Goal: Task Accomplishment & Management: Use online tool/utility

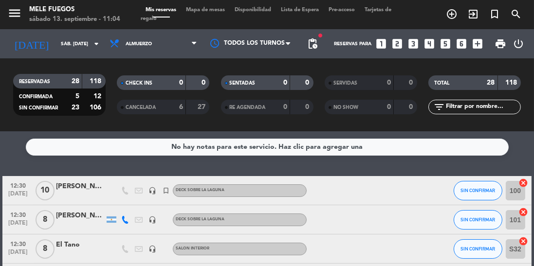
click at [209, 11] on span "Mapa de mesas" at bounding box center [205, 9] width 49 height 5
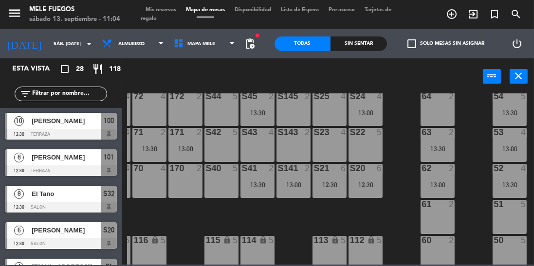
scroll to position [209, 32]
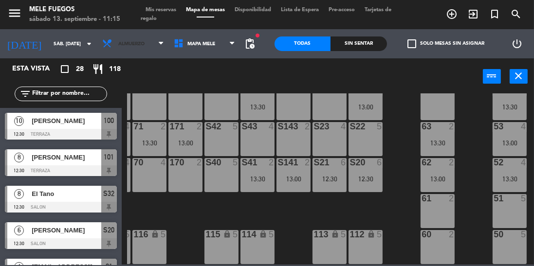
click at [135, 42] on span "Almuerzo" at bounding box center [131, 43] width 26 height 5
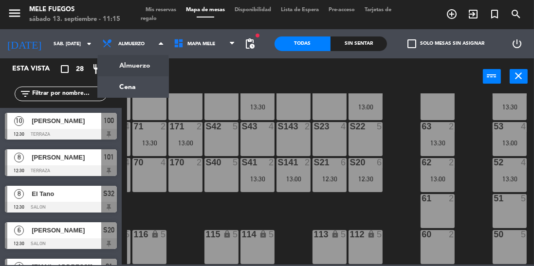
click at [133, 83] on ng-component "menu Mele Fuegos sábado 13. septiembre - 11:15 Mis reservas Mapa de mesas Dispo…" at bounding box center [267, 132] width 534 height 265
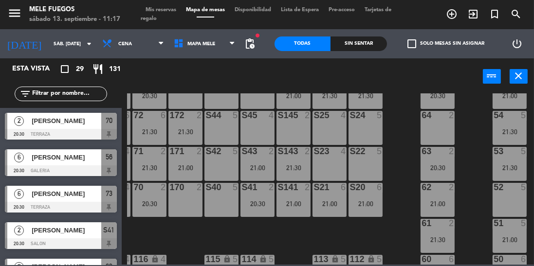
scroll to position [172, 32]
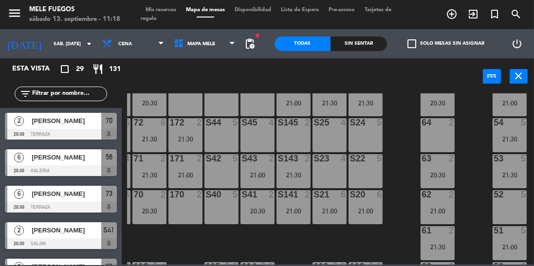
click at [132, 45] on span "Cena" at bounding box center [133, 43] width 72 height 21
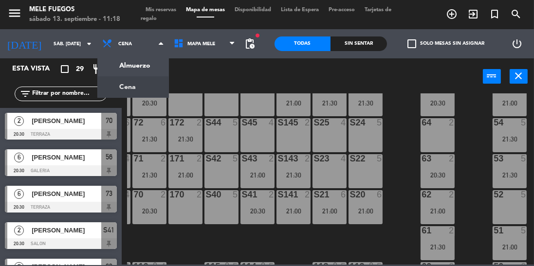
click at [143, 65] on ng-component "menu Mele Fuegos sábado 13. septiembre - 11:18 Mis reservas Mapa de mesas Dispo…" at bounding box center [267, 132] width 534 height 265
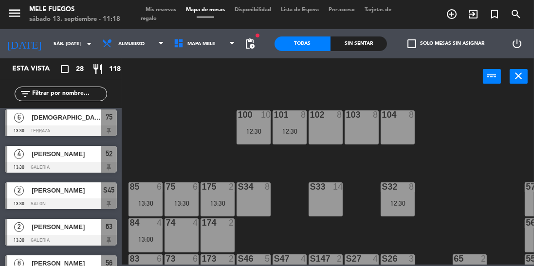
scroll to position [505, 0]
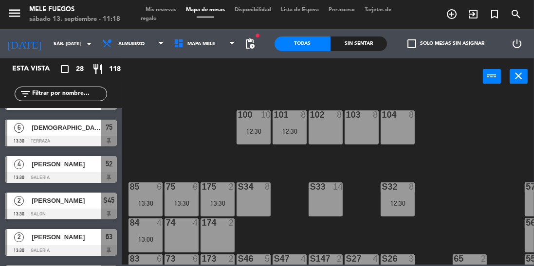
click at [66, 92] on input "text" at bounding box center [68, 94] width 75 height 11
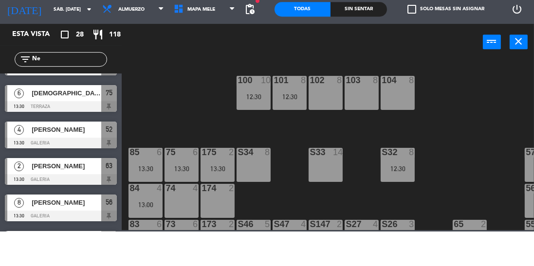
scroll to position [0, 0]
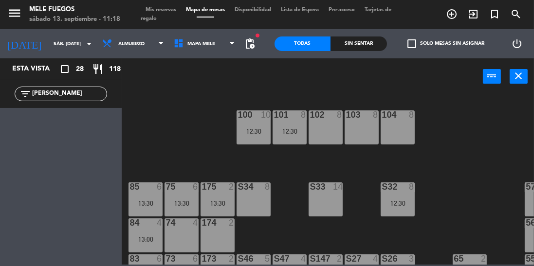
click at [71, 92] on input "[PERSON_NAME]" at bounding box center [68, 94] width 75 height 11
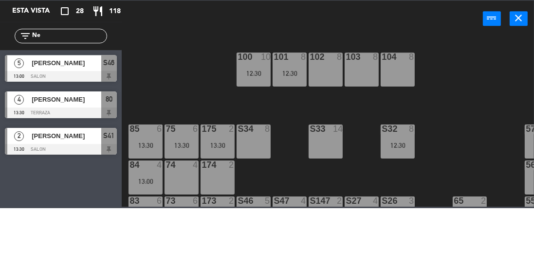
type input "N"
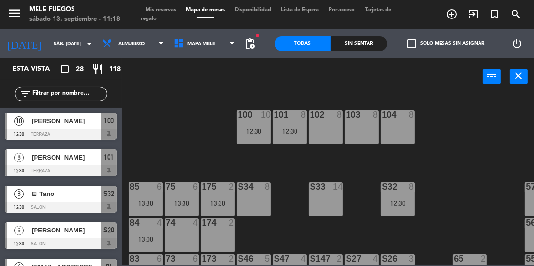
click at [169, 11] on span "Mis reservas" at bounding box center [161, 9] width 40 height 5
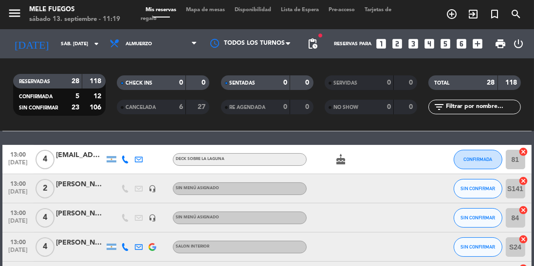
scroll to position [164, 0]
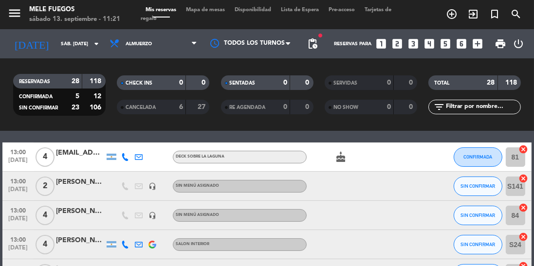
click at [519, 9] on icon "search" at bounding box center [516, 14] width 12 height 12
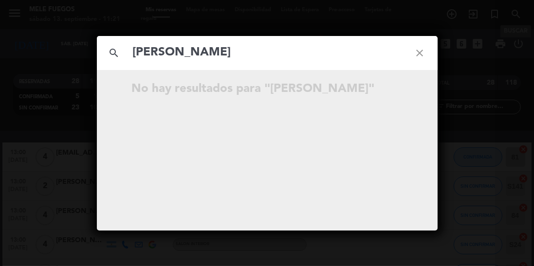
type input "[PERSON_NAME]"
click at [422, 60] on icon "close" at bounding box center [420, 53] width 35 height 35
click at [433, 55] on icon "close" at bounding box center [420, 53] width 35 height 35
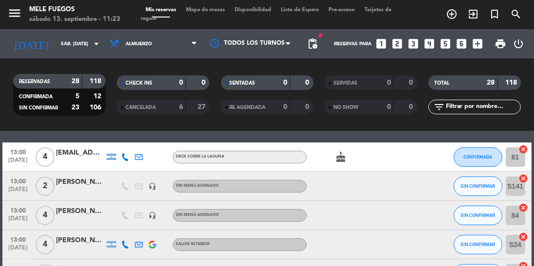
click at [474, 110] on input "text" at bounding box center [482, 107] width 75 height 11
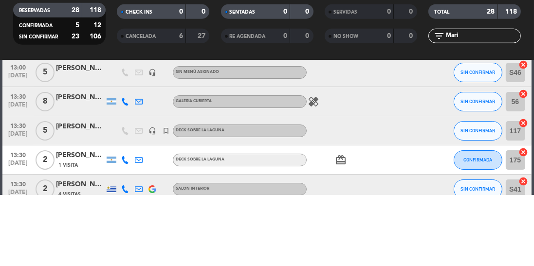
scroll to position [18, 0]
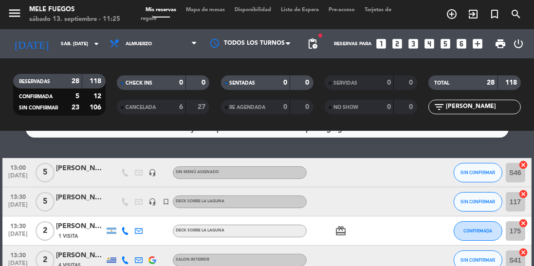
click at [482, 109] on input "[PERSON_NAME]" at bounding box center [482, 107] width 75 height 11
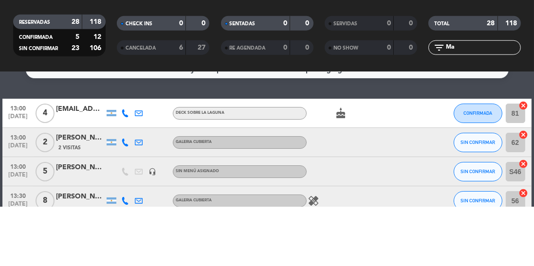
type input "M"
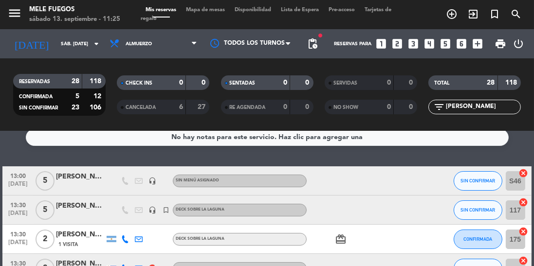
scroll to position [28, 0]
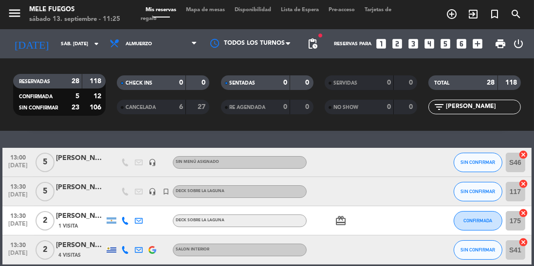
click at [90, 226] on div "1 Visita" at bounding box center [80, 226] width 49 height 8
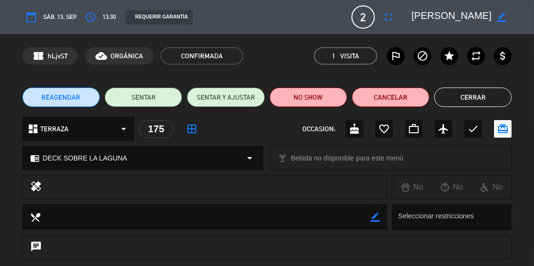
click at [485, 99] on button "Cerrar" at bounding box center [472, 97] width 77 height 19
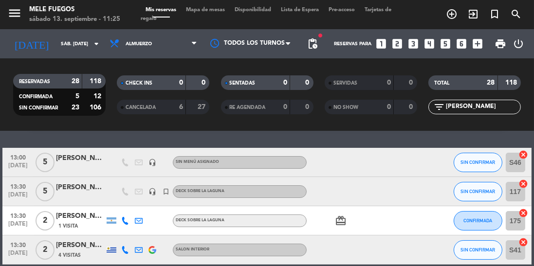
click at [94, 193] on div at bounding box center [80, 197] width 49 height 8
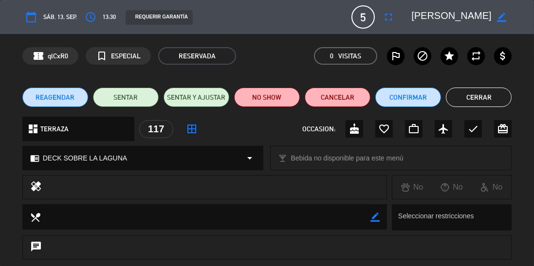
click at [486, 102] on button "Cerrar" at bounding box center [479, 97] width 66 height 19
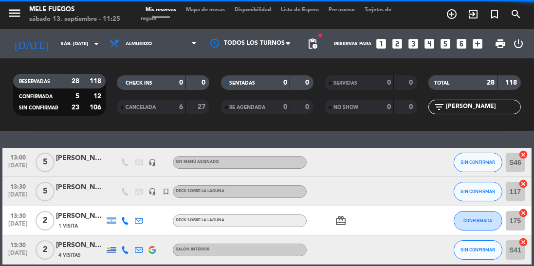
click at [484, 104] on input "[PERSON_NAME]" at bounding box center [482, 107] width 75 height 11
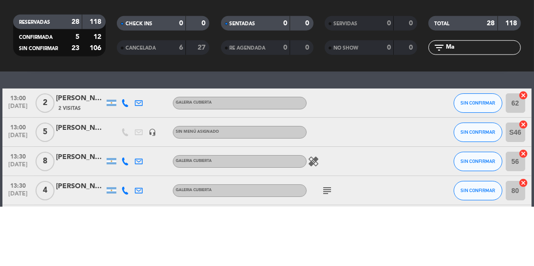
type input "M"
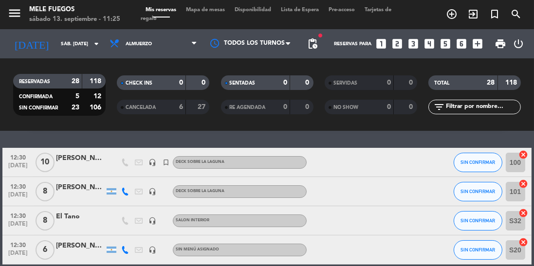
scroll to position [0, 0]
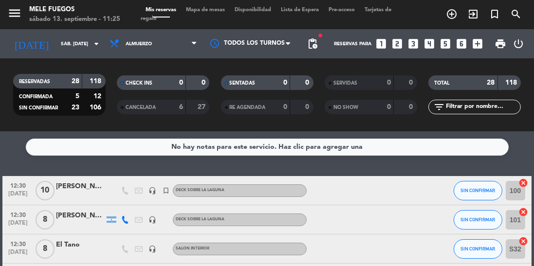
click at [466, 102] on input "text" at bounding box center [482, 107] width 75 height 11
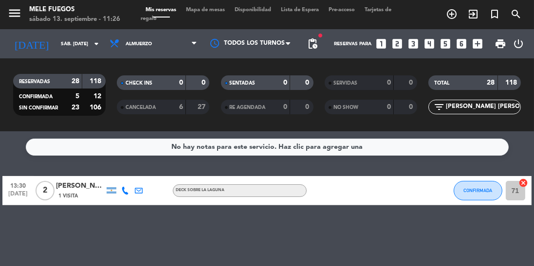
click at [94, 192] on div "1 Visita" at bounding box center [80, 196] width 49 height 8
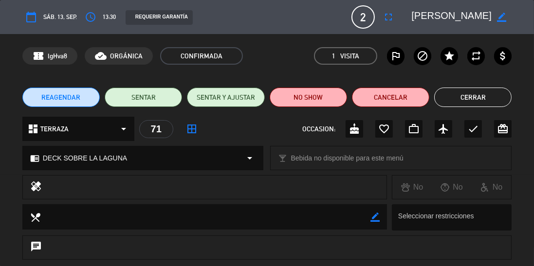
click at [464, 14] on textarea at bounding box center [452, 17] width 80 height 18
click at [502, 14] on icon "border_color" at bounding box center [501, 17] width 9 height 9
click at [495, 95] on button "Cerrar" at bounding box center [472, 97] width 77 height 19
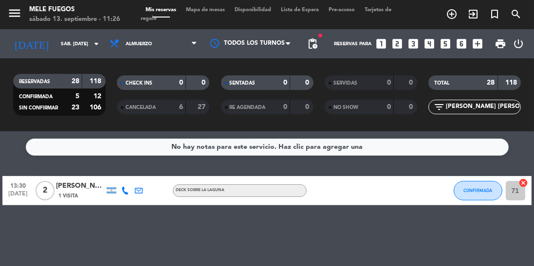
click at [19, 195] on span "[DATE]" at bounding box center [18, 196] width 24 height 11
click at [16, 191] on span "[DATE]" at bounding box center [18, 196] width 24 height 11
click at [17, 188] on span "13:30" at bounding box center [18, 185] width 24 height 11
click at [197, 219] on div "No hay notas para este servicio. Haz clic para agregar una 13:30 [DATE] Creada:…" at bounding box center [267, 198] width 534 height 135
click at [496, 109] on input "[PERSON_NAME] [PERSON_NAME]" at bounding box center [482, 107] width 75 height 11
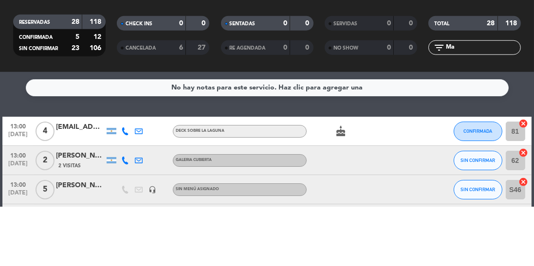
type input "M"
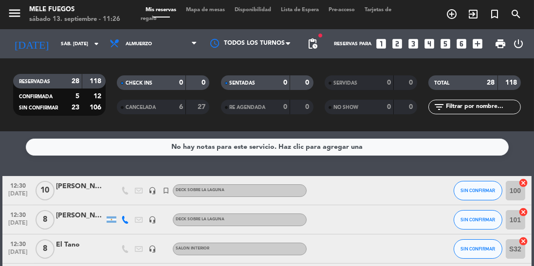
click at [470, 112] on input "text" at bounding box center [482, 107] width 75 height 11
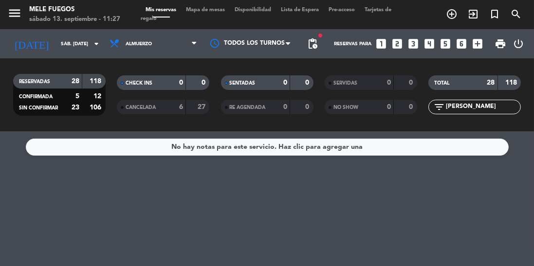
click at [480, 110] on input "[PERSON_NAME]" at bounding box center [482, 107] width 75 height 11
click at [75, 49] on input "sáb. [DATE]" at bounding box center [92, 44] width 72 height 15
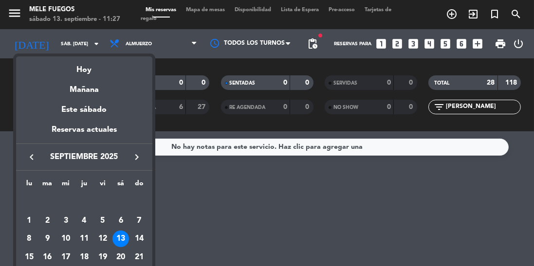
click at [256, 205] on div at bounding box center [267, 133] width 534 height 266
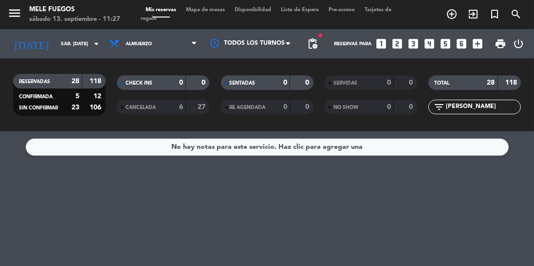
click at [489, 110] on input "[PERSON_NAME]" at bounding box center [482, 107] width 75 height 11
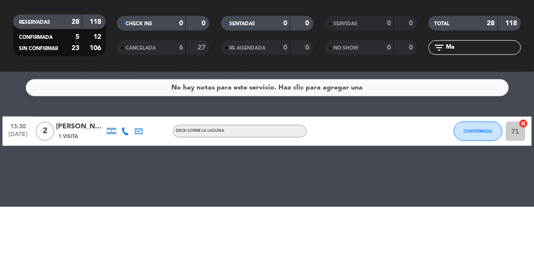
type input "M"
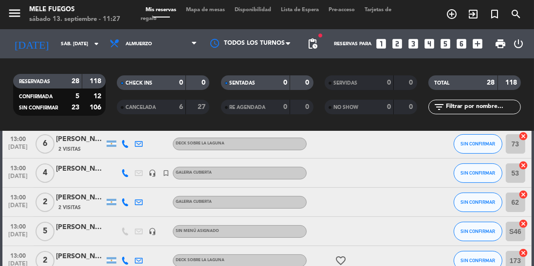
scroll to position [296, 0]
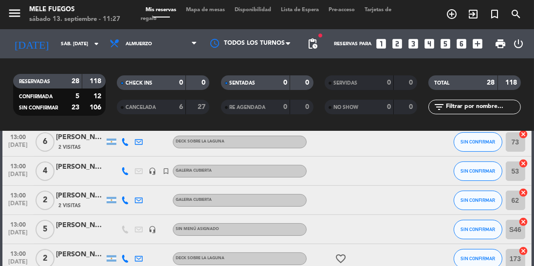
click at [94, 228] on div "[PERSON_NAME]" at bounding box center [80, 225] width 49 height 11
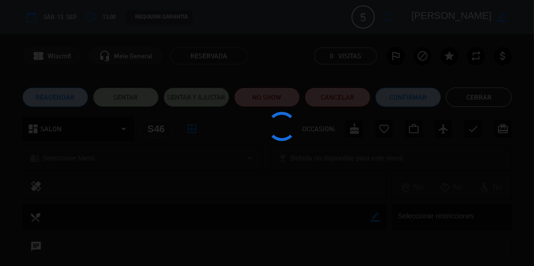
click at [90, 226] on div at bounding box center [267, 133] width 534 height 266
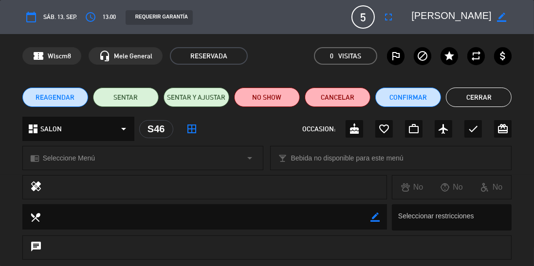
click at [483, 99] on button "Cerrar" at bounding box center [479, 97] width 66 height 19
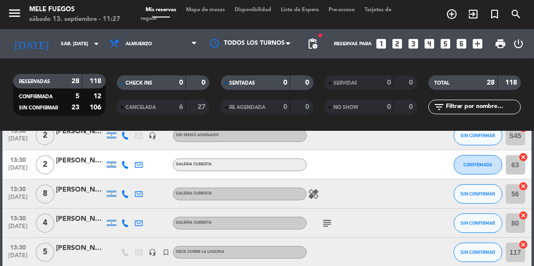
scroll to position [566, 0]
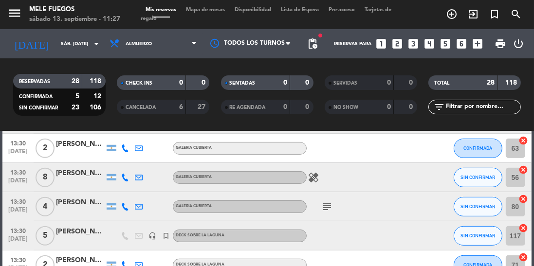
click at [93, 229] on div "[PERSON_NAME]" at bounding box center [80, 231] width 49 height 11
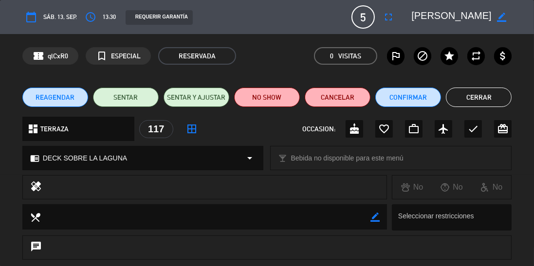
click at [482, 100] on button "Cerrar" at bounding box center [479, 97] width 66 height 19
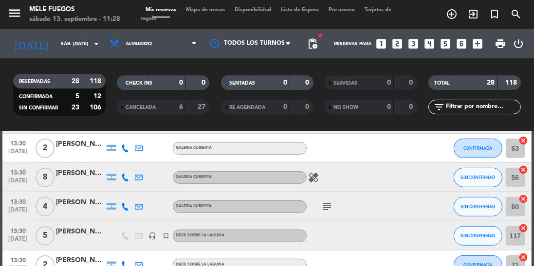
click at [218, 11] on span "Mapa de mesas" at bounding box center [205, 9] width 49 height 5
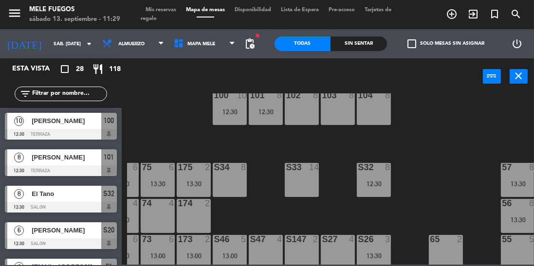
scroll to position [18, 24]
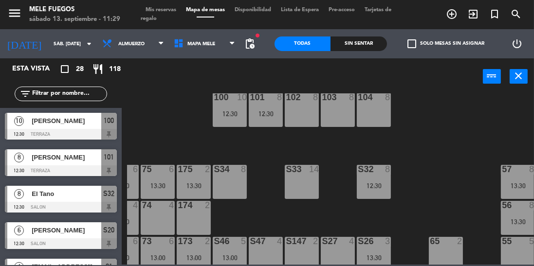
click at [515, 78] on icon "close" at bounding box center [519, 76] width 12 height 12
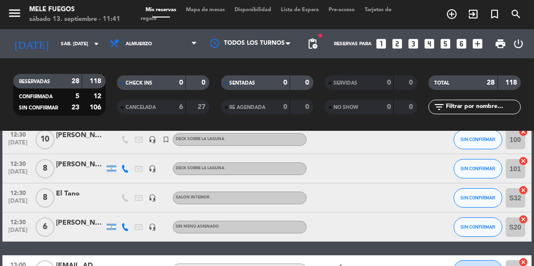
scroll to position [53, 0]
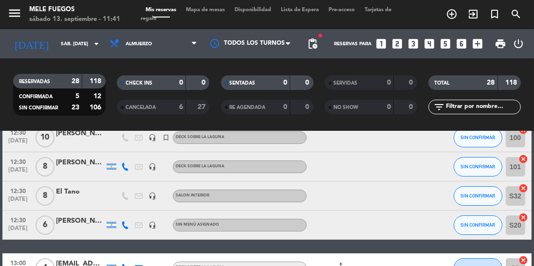
click at [206, 8] on span "Mapa de mesas" at bounding box center [205, 9] width 49 height 5
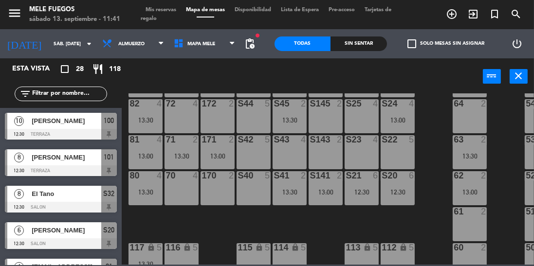
scroll to position [209, 0]
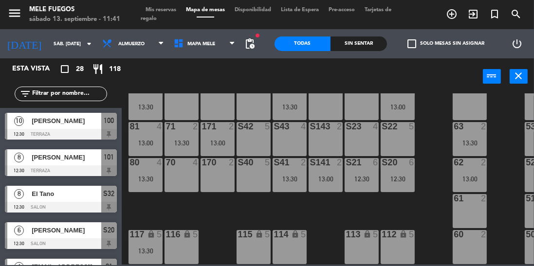
click at [56, 94] on input "text" at bounding box center [68, 94] width 75 height 11
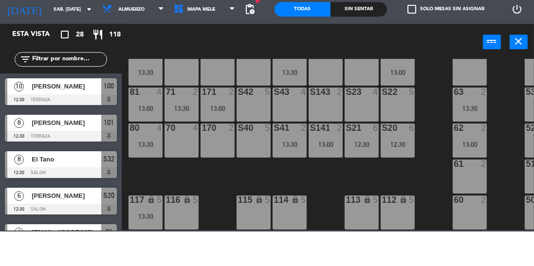
click at [437, 82] on div "power_input close" at bounding box center [302, 76] width 361 height 37
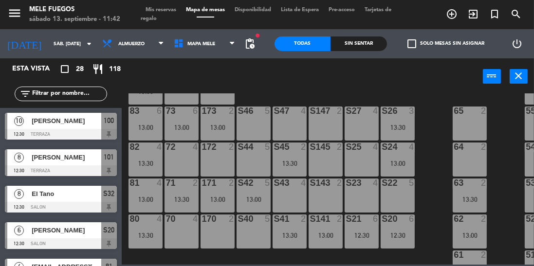
scroll to position [0, 0]
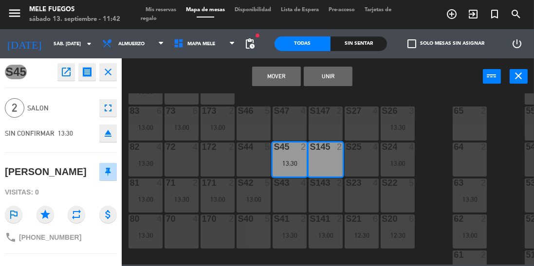
click at [272, 74] on button "Mover" at bounding box center [276, 76] width 49 height 19
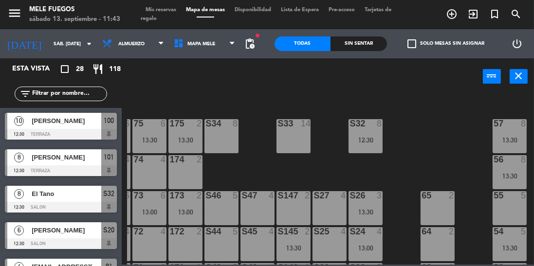
scroll to position [63, 32]
click at [373, 140] on div "12:30" at bounding box center [366, 140] width 34 height 7
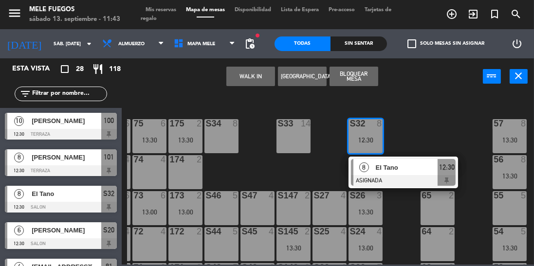
click at [427, 123] on div "100 10 12:30 101 8 12:30 102 8 103 8 104 8 S32 8 12:30 8 El Tano ASIGNADA 12:30…" at bounding box center [330, 179] width 407 height 171
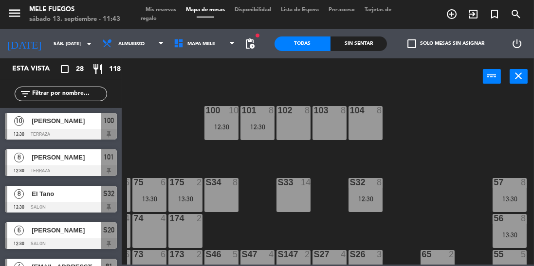
scroll to position [0, 32]
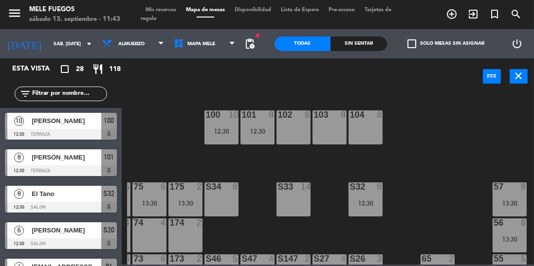
click at [261, 124] on div "101 8 12:30" at bounding box center [258, 128] width 34 height 34
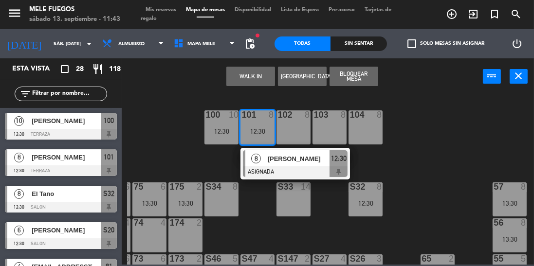
click at [442, 122] on div "100 10 12:30 101 8 12:30 8 [PERSON_NAME] ASIGNADA 12:30 102 8 103 8 104 8 S32 8…" at bounding box center [330, 179] width 407 height 171
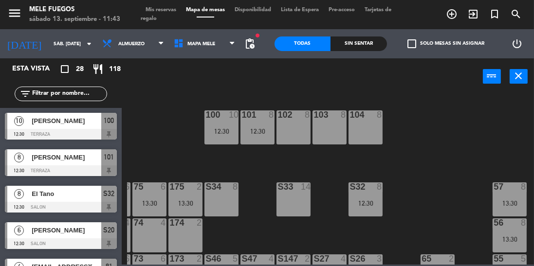
click at [220, 125] on div "100 10 12:30" at bounding box center [222, 128] width 34 height 34
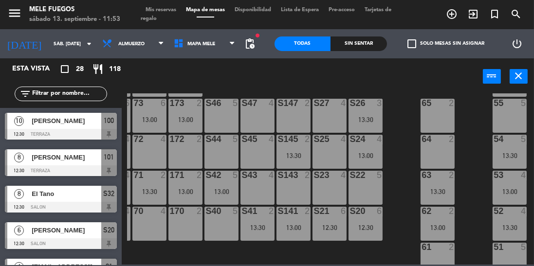
scroll to position [155, 32]
click at [336, 186] on div "S23 4" at bounding box center [330, 188] width 34 height 34
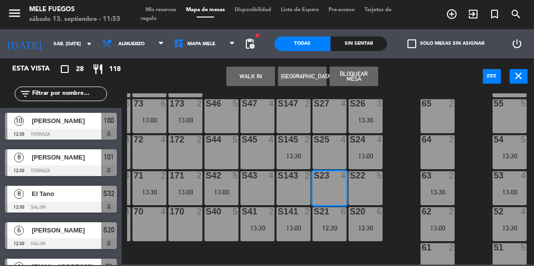
click at [404, 136] on div "100 10 12:30 101 8 12:30 102 8 103 8 104 8 S32 8 12:30 S33 14 S34 8 75 6 13:30 …" at bounding box center [330, 179] width 407 height 171
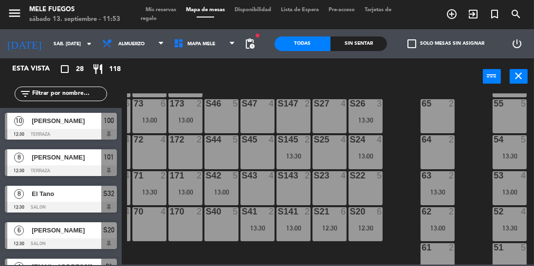
click at [400, 124] on div "100 10 12:30 101 8 12:30 102 8 103 8 104 8 S32 8 12:30 S33 14 S34 8 75 6 13:30 …" at bounding box center [330, 179] width 407 height 171
click at [360, 190] on div "S22 5" at bounding box center [366, 188] width 34 height 34
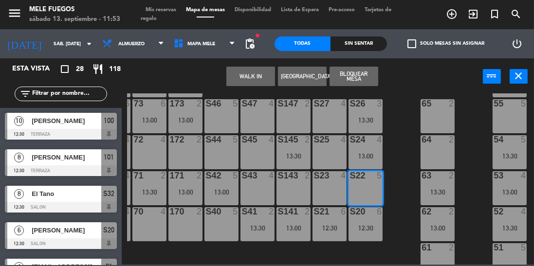
click at [330, 188] on div "S23 4" at bounding box center [330, 188] width 34 height 34
click at [356, 77] on button "Bloquear Mesa" at bounding box center [354, 76] width 49 height 19
click at [402, 88] on div "WALK IN [GEOGRAPHIC_DATA] Bloquear Mesa power_input close" at bounding box center [302, 76] width 361 height 37
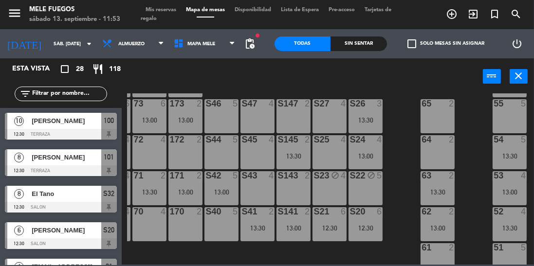
click at [232, 119] on div "S46 5" at bounding box center [222, 116] width 34 height 34
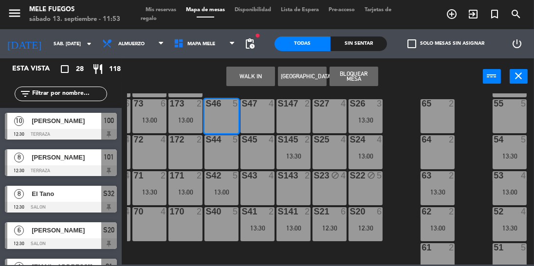
click at [253, 117] on div "S47 4" at bounding box center [258, 116] width 34 height 34
click at [292, 113] on div "S147 2" at bounding box center [294, 116] width 34 height 34
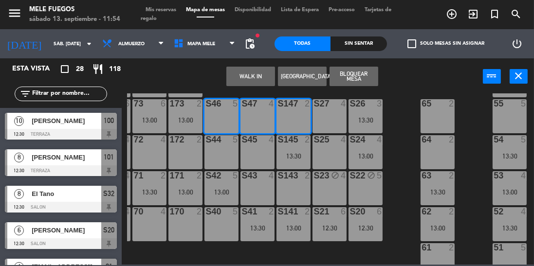
click at [357, 77] on button "Bloquear Mesa" at bounding box center [354, 76] width 49 height 19
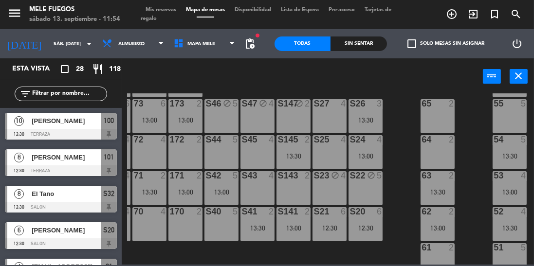
click at [220, 144] on div at bounding box center [222, 139] width 16 height 9
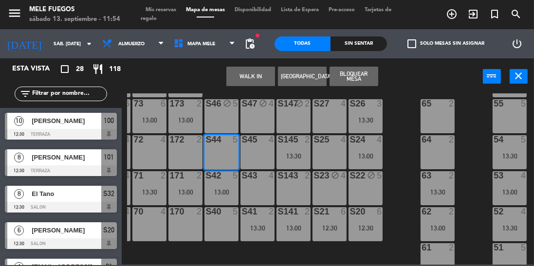
click at [262, 155] on div "S45 4" at bounding box center [258, 152] width 34 height 34
click at [365, 76] on button "Bloquear Mesa" at bounding box center [354, 76] width 49 height 19
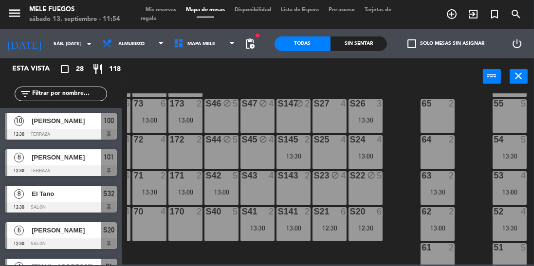
scroll to position [209, 32]
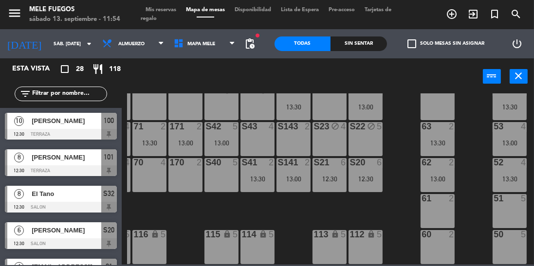
click at [486, 122] on div "53" at bounding box center [494, 126] width 16 height 9
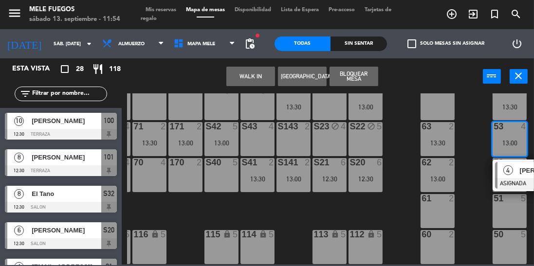
click at [474, 148] on div "100 10 12:30 101 8 12:30 102 8 103 8 104 8 S32 8 12:30 S33 14 S34 8 75 6 13:30 …" at bounding box center [330, 179] width 407 height 171
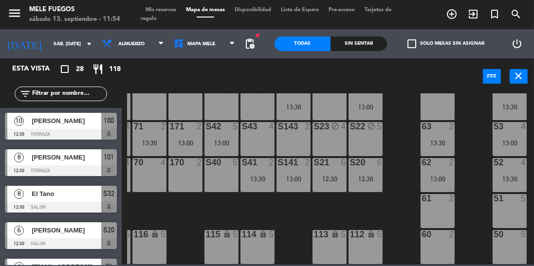
click at [512, 241] on div "50 5" at bounding box center [510, 247] width 34 height 34
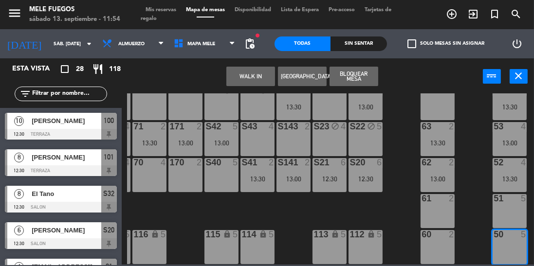
click at [444, 244] on div "60 2" at bounding box center [438, 247] width 34 height 34
click at [361, 76] on button "Bloquear Mesa" at bounding box center [354, 76] width 49 height 19
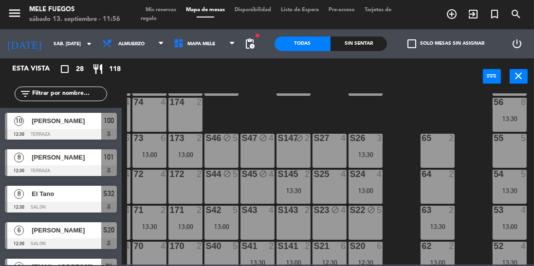
scroll to position [114, 32]
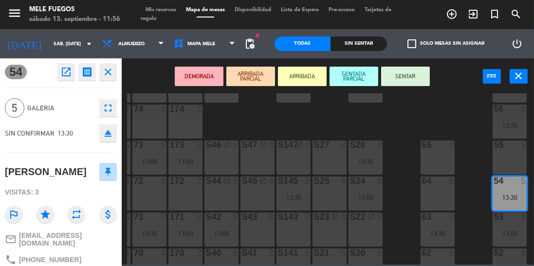
click at [476, 170] on div "100 10 12:30 101 8 12:30 102 8 103 8 104 8 S32 8 12:30 S33 14 S34 8 75 6 13:30 …" at bounding box center [330, 179] width 407 height 171
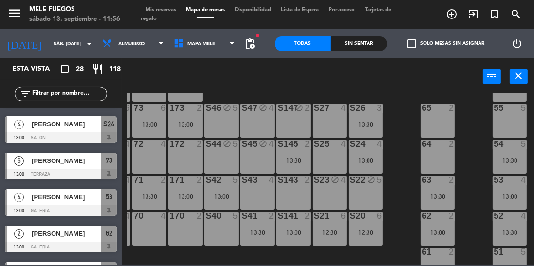
scroll to position [151, 32]
click at [431, 162] on div "64 2" at bounding box center [438, 156] width 34 height 34
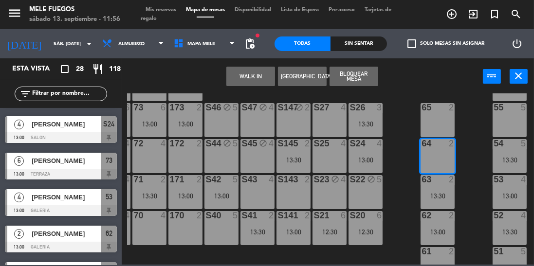
click at [474, 165] on div "100 10 12:30 101 8 12:30 102 8 103 8 104 8 S32 8 12:30 S33 14 S34 8 75 6 13:30 …" at bounding box center [330, 179] width 407 height 171
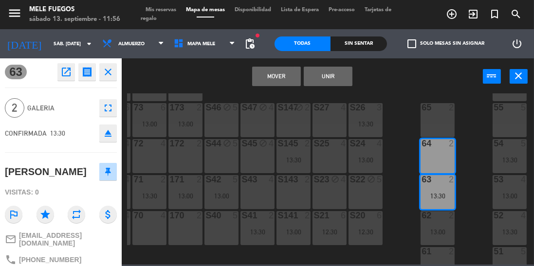
click at [272, 73] on button "Mover" at bounding box center [276, 76] width 49 height 19
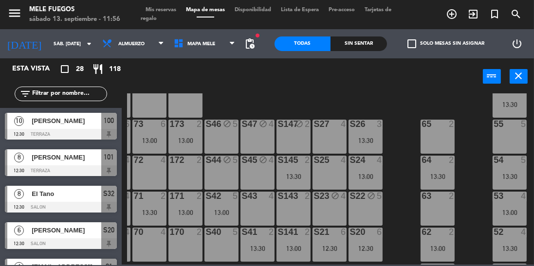
scroll to position [133, 32]
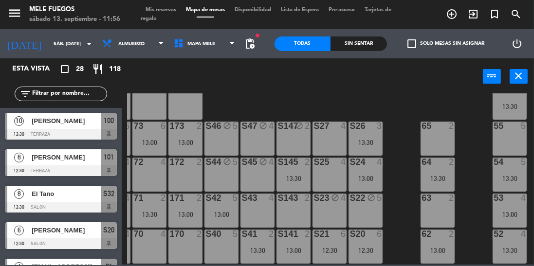
click at [511, 137] on div "55 5" at bounding box center [510, 139] width 34 height 34
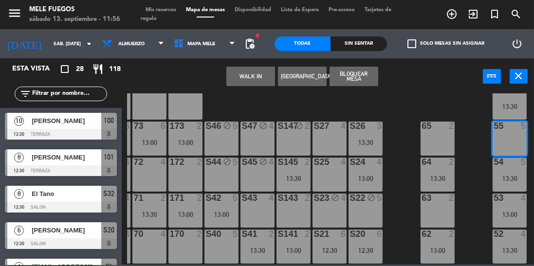
click at [431, 207] on div "63 2" at bounding box center [438, 211] width 34 height 34
click at [346, 75] on button "Bloquear Mesa" at bounding box center [354, 76] width 49 height 19
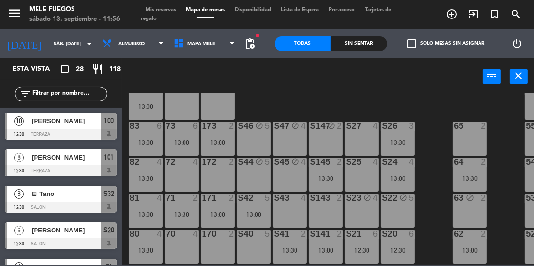
scroll to position [103, 0]
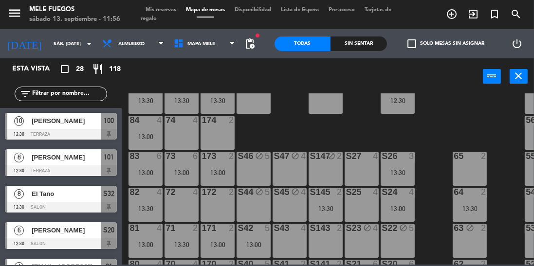
click at [178, 201] on div "72 4" at bounding box center [182, 205] width 34 height 34
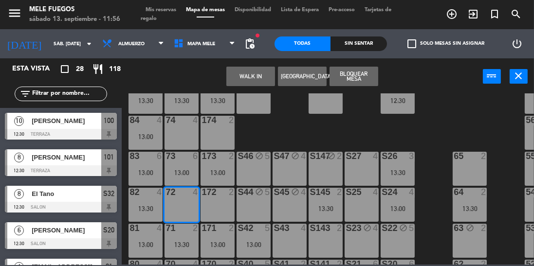
click at [215, 210] on div "172 2" at bounding box center [218, 205] width 34 height 34
click at [364, 75] on button "Bloquear Mesa" at bounding box center [354, 76] width 49 height 19
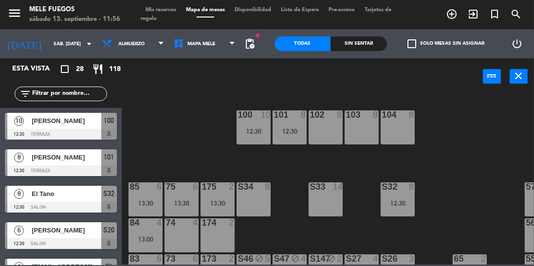
scroll to position [0, 0]
click at [326, 122] on div "102 8" at bounding box center [326, 127] width 34 height 34
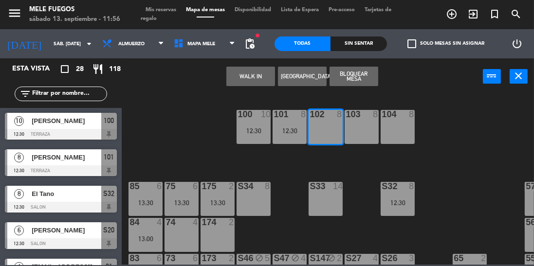
click at [414, 84] on div "WALK IN [GEOGRAPHIC_DATA] Bloquear Mesa power_input close" at bounding box center [302, 76] width 361 height 37
click at [451, 108] on div "100 10 12:30 101 8 12:30 102 8 103 8 104 8 S32 8 12:30 S33 14 S34 8 75 6 13:30 …" at bounding box center [330, 179] width 407 height 171
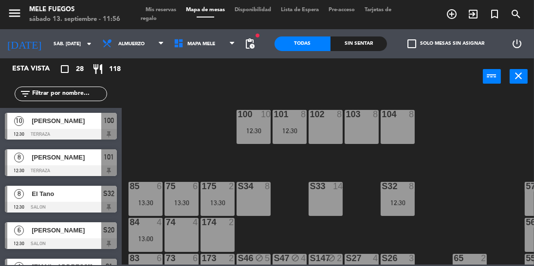
click at [353, 127] on div "103 8" at bounding box center [362, 127] width 34 height 34
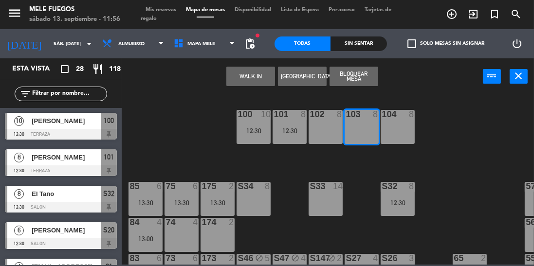
click at [363, 77] on button "Bloquear Mesa" at bounding box center [354, 76] width 49 height 19
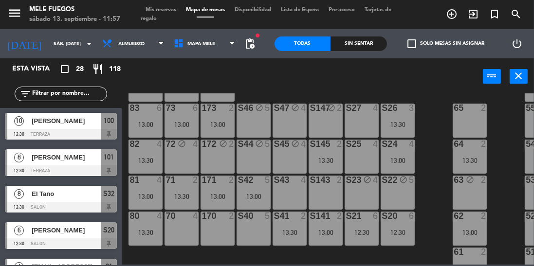
scroll to position [152, 0]
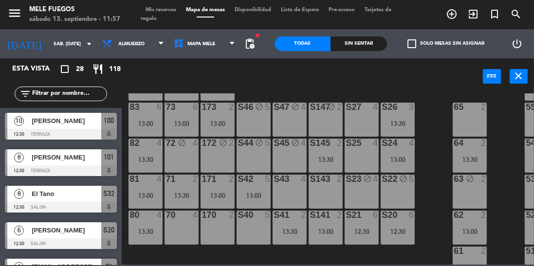
click at [441, 129] on div "100 10 12:30 101 8 12:30 102 8 103 block 8 104 8 S32 8 12:30 S33 14 S34 8 75 6 …" at bounding box center [330, 179] width 407 height 171
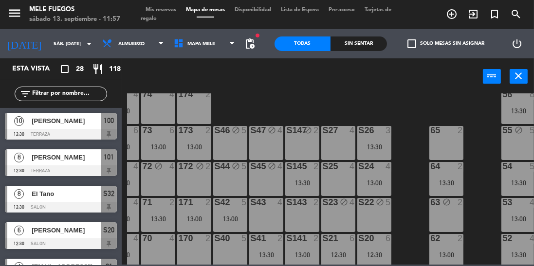
scroll to position [129, 32]
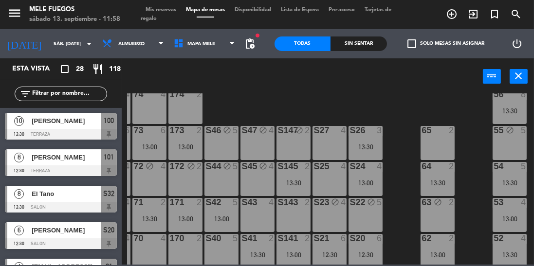
click at [73, 96] on input "text" at bounding box center [68, 94] width 75 height 11
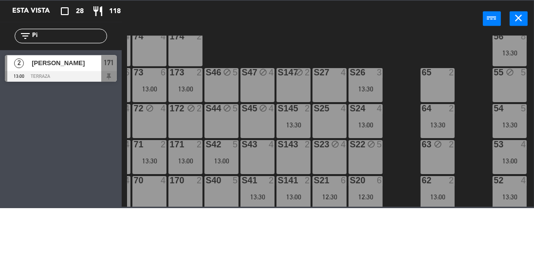
click at [331, 97] on div "100 10 12:30 101 8 12:30 102 8 103 block 8 104 8 S32 8 12:30 S33 14 S34 8 75 6 …" at bounding box center [330, 179] width 407 height 171
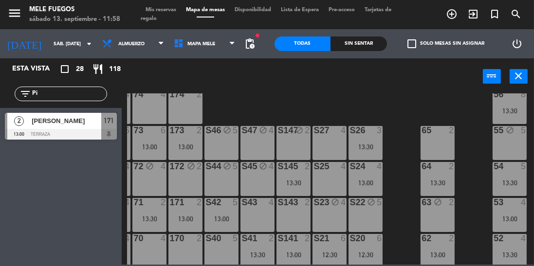
scroll to position [209, 0]
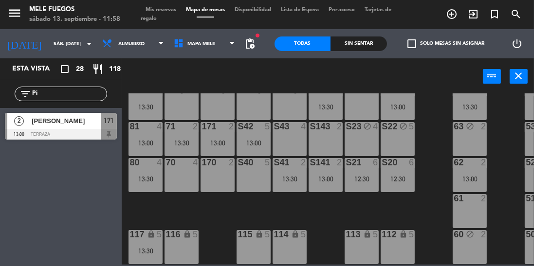
click at [187, 240] on div "116 lock 5" at bounding box center [182, 247] width 34 height 34
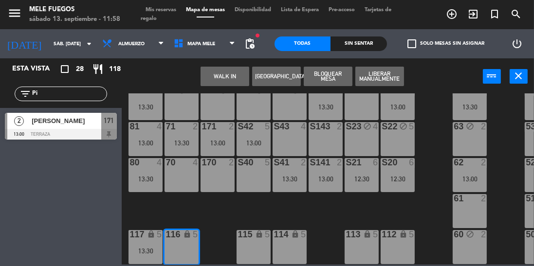
click at [408, 208] on div "100 10 12:30 101 8 12:30 102 8 103 block 8 104 8 S32 8 12:30 S33 14 S34 8 75 6 …" at bounding box center [330, 179] width 407 height 171
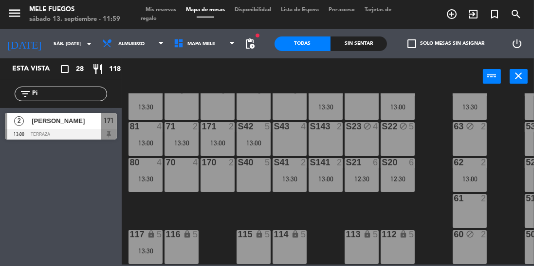
click at [174, 165] on div "70 4" at bounding box center [182, 175] width 34 height 34
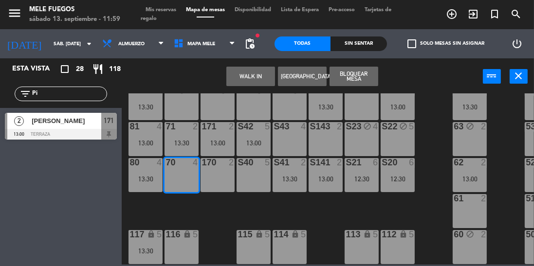
click at [271, 192] on div "100 10 12:30 101 8 12:30 102 8 103 block 8 104 8 S32 8 12:30 S33 14 S34 8 75 6 …" at bounding box center [330, 179] width 407 height 171
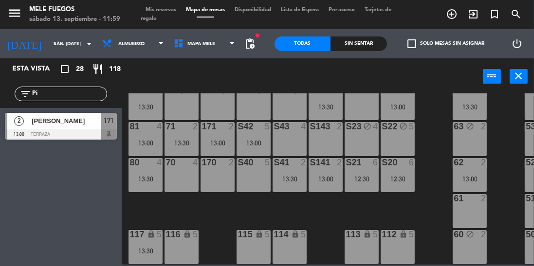
click at [68, 96] on input "Pi" at bounding box center [68, 94] width 75 height 11
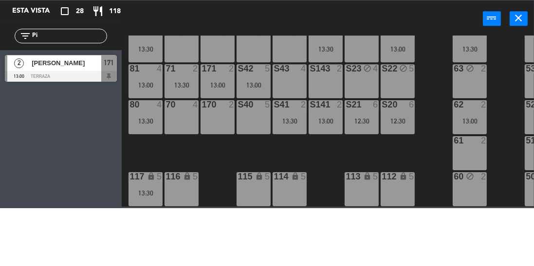
type input "P"
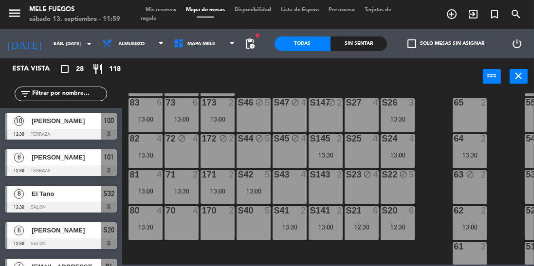
scroll to position [153, 0]
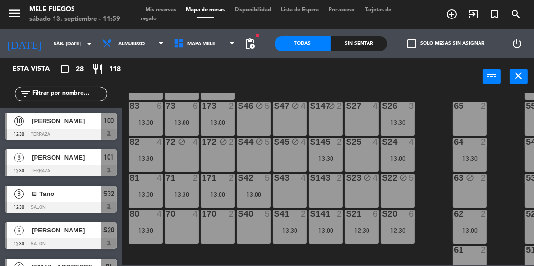
click at [179, 224] on div "70 4" at bounding box center [182, 227] width 34 height 34
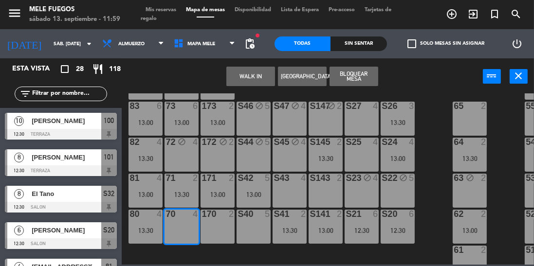
click at [232, 222] on div "170 2" at bounding box center [218, 227] width 34 height 34
click at [353, 69] on button "Bloquear Mesa" at bounding box center [354, 76] width 49 height 19
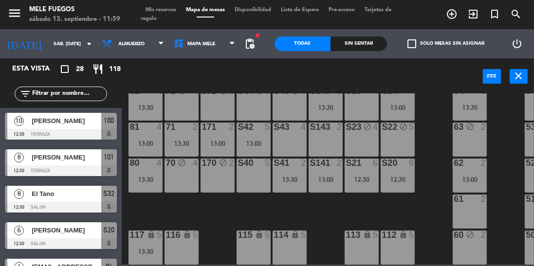
scroll to position [209, 0]
click at [141, 176] on div "13:30" at bounding box center [146, 179] width 34 height 7
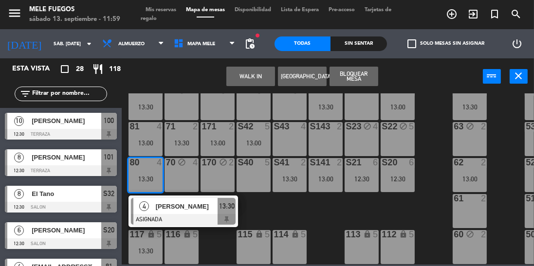
click at [273, 208] on div "100 10 12:30 101 8 12:30 102 8 103 block 8 104 8 S32 8 12:30 S33 14 S34 8 75 6 …" at bounding box center [330, 179] width 407 height 171
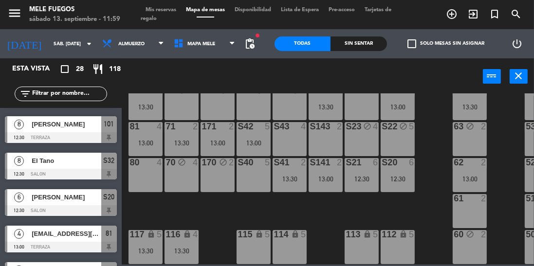
scroll to position [169, 0]
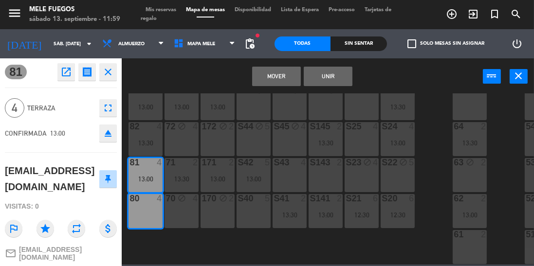
click at [272, 75] on button "Mover" at bounding box center [276, 76] width 49 height 19
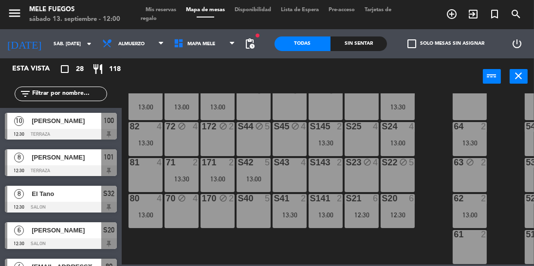
click at [154, 171] on div "81 4" at bounding box center [146, 175] width 34 height 34
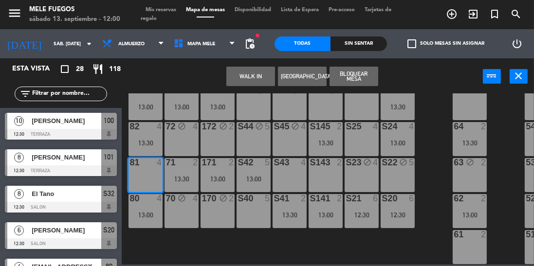
click at [355, 76] on button "Bloquear Mesa" at bounding box center [354, 76] width 49 height 19
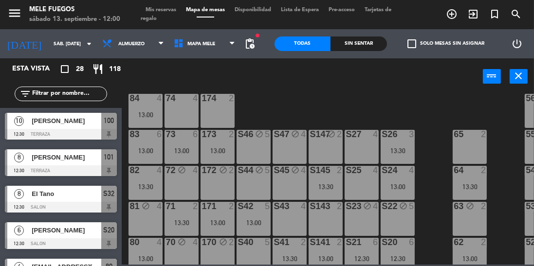
scroll to position [128, 0]
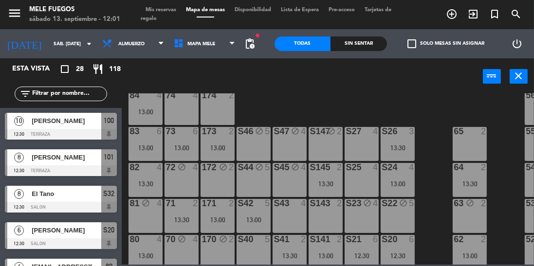
click at [386, 152] on div "S26 3 13:30" at bounding box center [398, 144] width 34 height 34
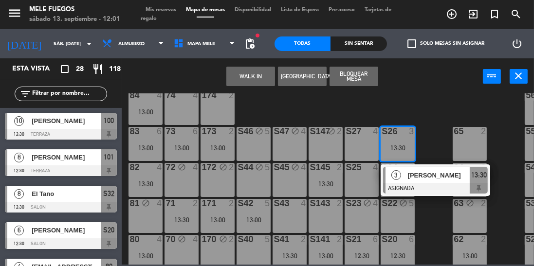
click at [361, 76] on button "Bloquear Mesa" at bounding box center [354, 76] width 49 height 19
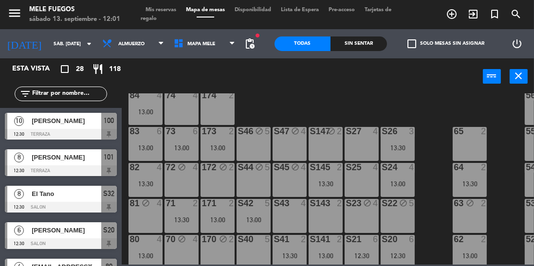
click at [413, 94] on div "100 10 12:30 101 8 12:30 102 8 103 block 8 104 8 S32 8 12:30 S33 14 S34 8 75 6 …" at bounding box center [330, 179] width 407 height 171
click at [362, 143] on div "S27 4" at bounding box center [362, 144] width 34 height 34
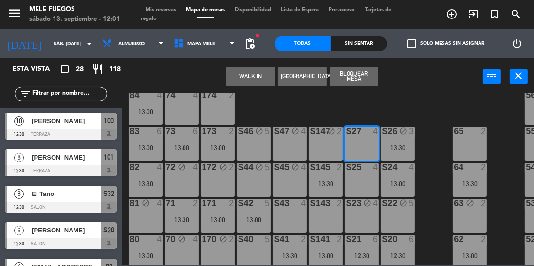
click at [361, 73] on button "Bloquear Mesa" at bounding box center [354, 76] width 49 height 19
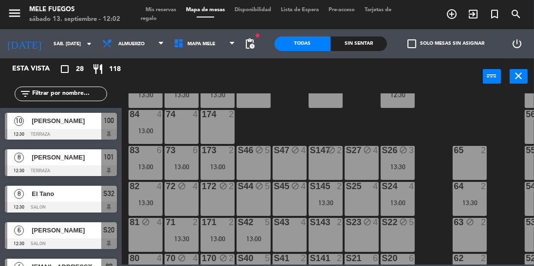
scroll to position [111, 0]
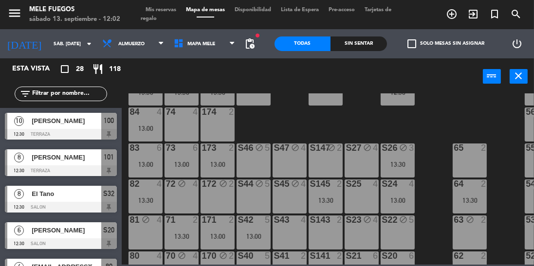
click at [317, 243] on div "S143 2" at bounding box center [326, 233] width 34 height 34
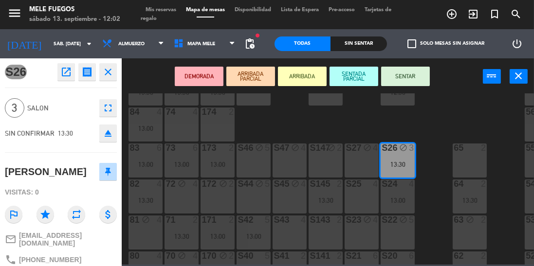
click at [447, 146] on div "65" at bounding box center [454, 148] width 16 height 9
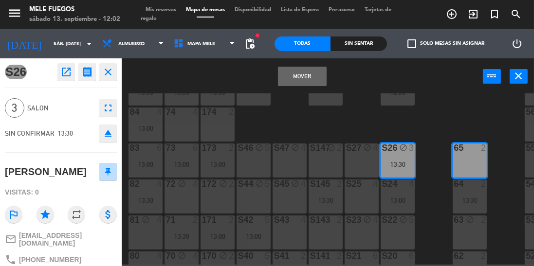
click at [450, 133] on div "100 10 12:30 101 8 12:30 102 8 103 block 8 104 8 S32 8 12:30 S33 14 S34 8 75 6 …" at bounding box center [330, 179] width 407 height 171
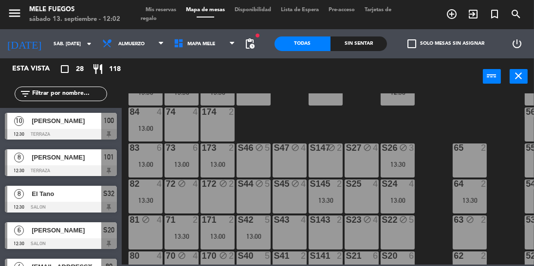
scroll to position [216, 0]
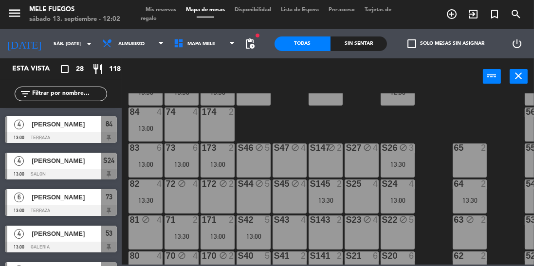
click at [181, 125] on div "74 4" at bounding box center [182, 125] width 34 height 34
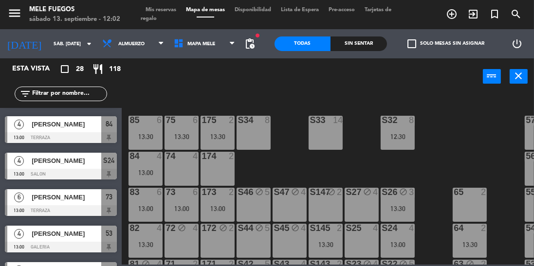
scroll to position [67, 0]
click at [180, 166] on div "74 4" at bounding box center [182, 169] width 34 height 34
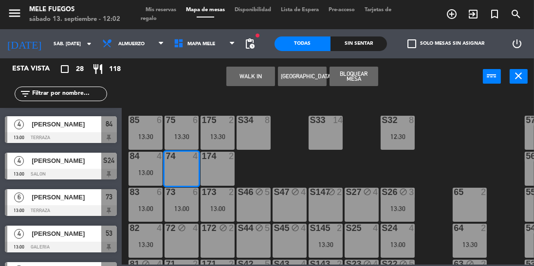
click at [223, 166] on div "174 2" at bounding box center [218, 169] width 34 height 34
click at [355, 75] on button "Bloquear Mesa" at bounding box center [354, 76] width 49 height 19
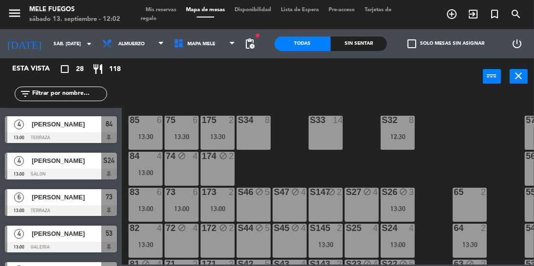
scroll to position [209, 0]
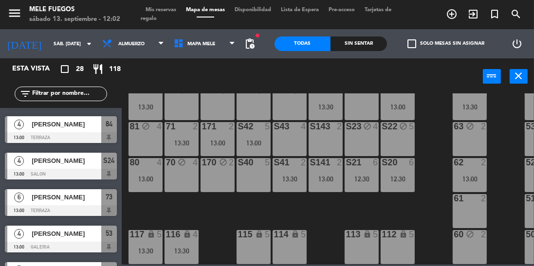
click at [249, 170] on div "S40 5" at bounding box center [254, 175] width 34 height 34
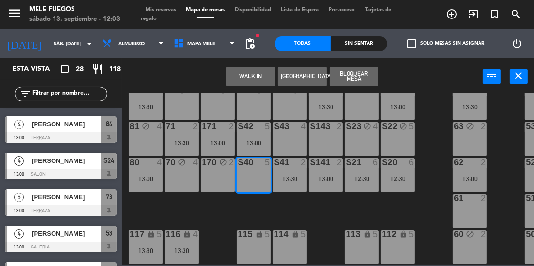
click at [363, 76] on button "Bloquear Mesa" at bounding box center [354, 76] width 49 height 19
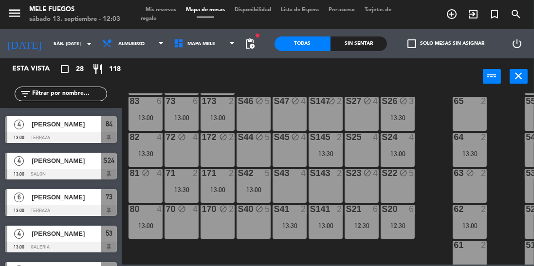
scroll to position [158, 0]
click at [283, 190] on div "S43 4" at bounding box center [290, 186] width 34 height 34
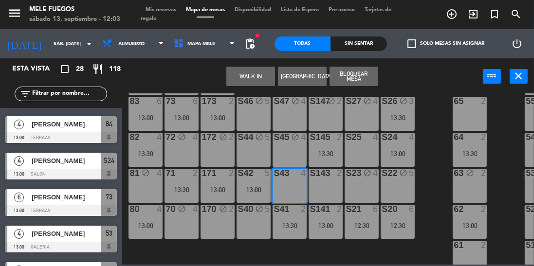
click at [331, 186] on div "S143 2" at bounding box center [326, 186] width 34 height 34
click at [363, 75] on button "Bloquear Mesa" at bounding box center [354, 76] width 49 height 19
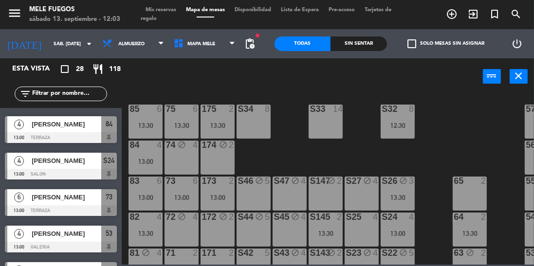
scroll to position [77, 0]
click at [434, 164] on div "100 10 12:30 101 8 12:30 102 8 103 block 8 104 8 S32 8 12:30 S33 14 S34 8 75 6 …" at bounding box center [330, 179] width 407 height 171
click at [396, 124] on div "12:30" at bounding box center [398, 126] width 34 height 7
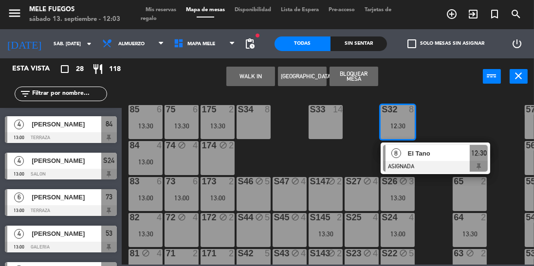
click at [470, 112] on div "100 10 12:30 101 8 12:30 102 8 103 block 8 104 8 S32 8 12:30 8 El Tano ASIGNADA…" at bounding box center [330, 179] width 407 height 171
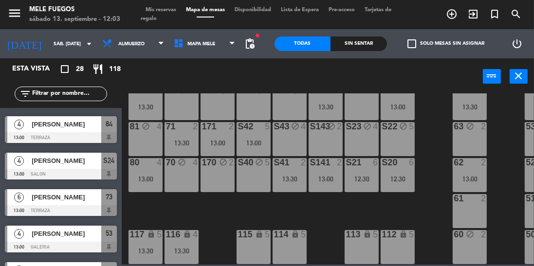
scroll to position [209, 0]
click at [430, 198] on div "100 10 12:30 101 8 12:30 102 8 103 block 8 104 8 S32 8 12:30 S33 14 S34 8 75 6 …" at bounding box center [330, 179] width 407 height 171
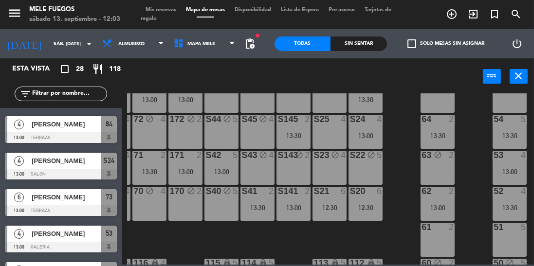
scroll to position [162, 32]
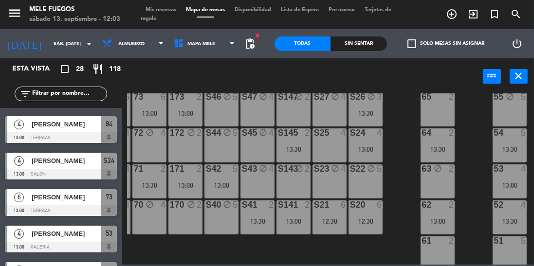
click at [406, 157] on div "100 10 12:30 101 8 12:30 102 8 103 block 8 104 8 S32 8 12:30 S33 14 S34 8 75 6 …" at bounding box center [330, 179] width 407 height 171
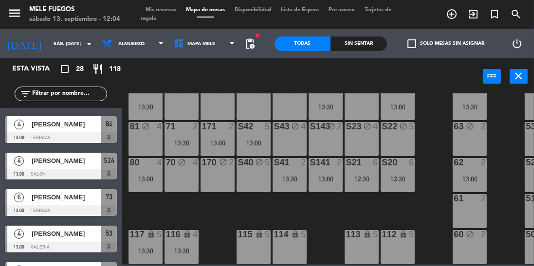
scroll to position [209, 32]
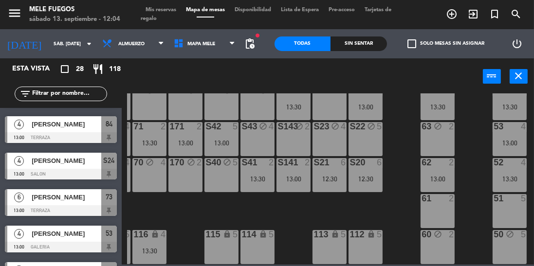
click at [505, 211] on div "51 5" at bounding box center [510, 211] width 34 height 34
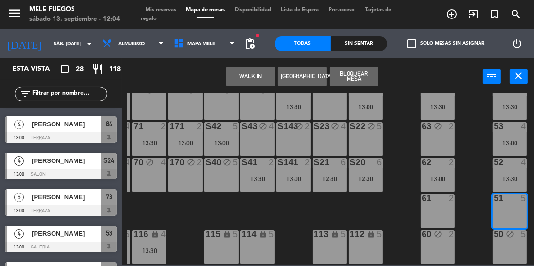
click at [360, 71] on button "Bloquear Mesa" at bounding box center [354, 76] width 49 height 19
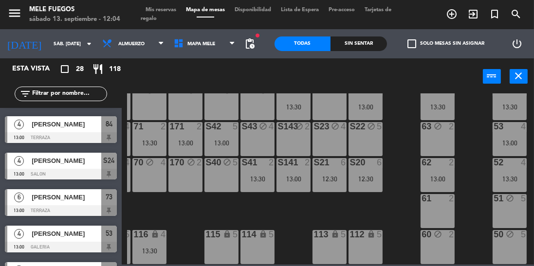
click at [441, 202] on div "61 2" at bounding box center [438, 211] width 34 height 34
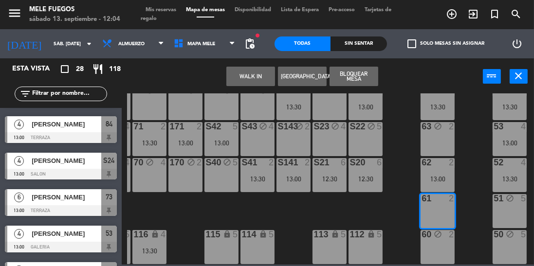
click at [352, 74] on button "Bloquear Mesa" at bounding box center [354, 76] width 49 height 19
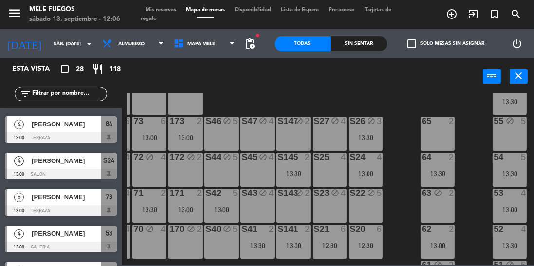
scroll to position [149, 32]
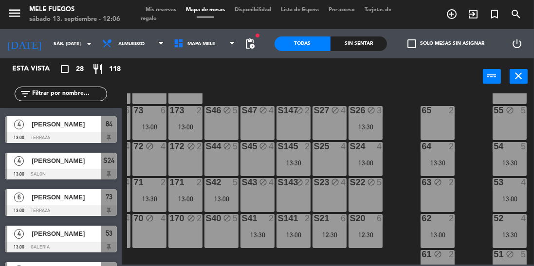
click at [327, 153] on div "S25 4" at bounding box center [330, 159] width 34 height 34
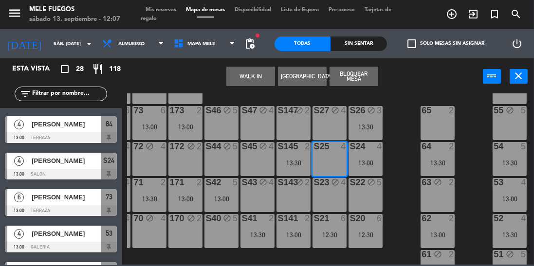
click at [363, 72] on button "Bloquear Mesa" at bounding box center [354, 76] width 49 height 19
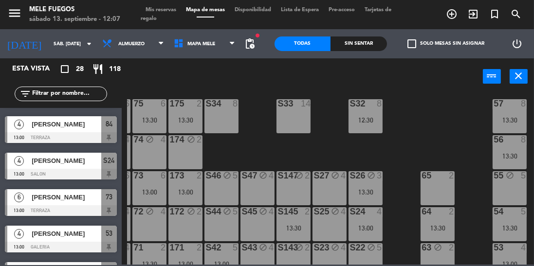
scroll to position [0, 32]
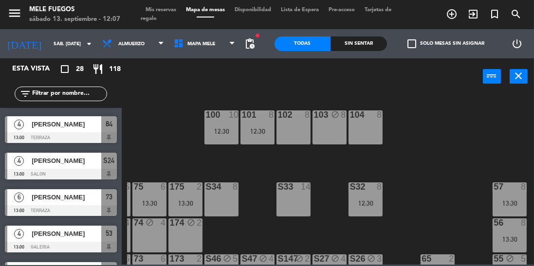
click at [366, 118] on div at bounding box center [366, 115] width 16 height 9
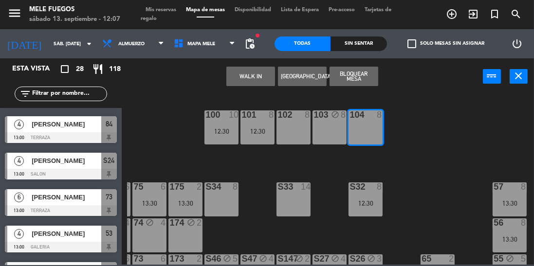
click at [409, 90] on div "WALK IN [GEOGRAPHIC_DATA] Bloquear Mesa power_input close" at bounding box center [302, 76] width 361 height 37
click at [360, 73] on button "Bloquear Mesa" at bounding box center [354, 76] width 49 height 19
click at [416, 97] on div "100 10 12:30 101 8 12:30 102 8 103 block 8 104 8 S32 8 12:30 S33 14 S34 8 75 6 …" at bounding box center [330, 179] width 407 height 171
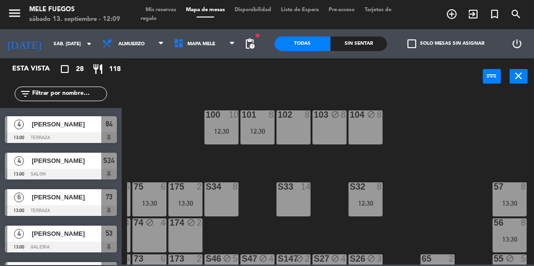
click at [320, 120] on div "103 block 8" at bounding box center [330, 116] width 34 height 10
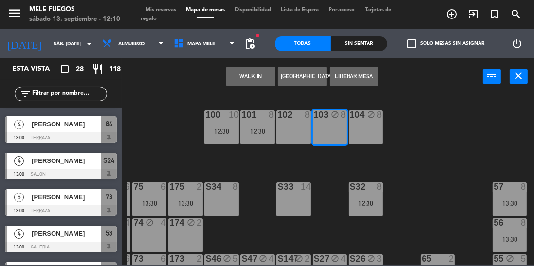
click at [354, 72] on button "Liberar Mesa" at bounding box center [354, 76] width 49 height 19
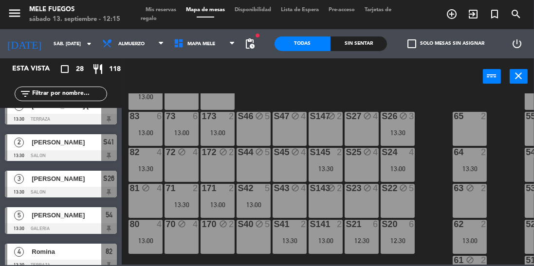
scroll to position [142, 0]
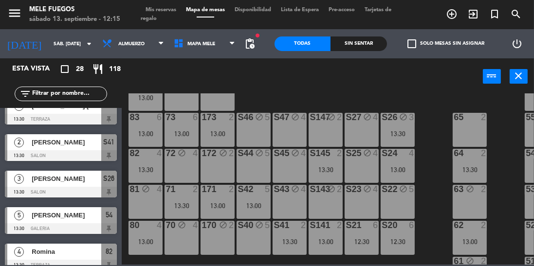
click at [49, 37] on input "sáb. [DATE]" at bounding box center [85, 44] width 72 height 15
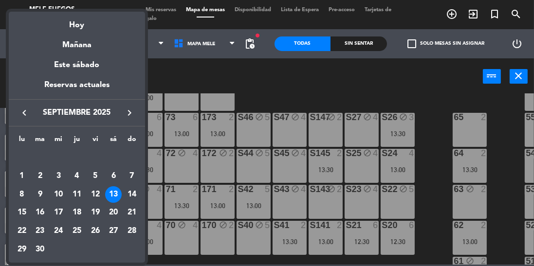
click at [16, 217] on div "15" at bounding box center [22, 213] width 17 height 17
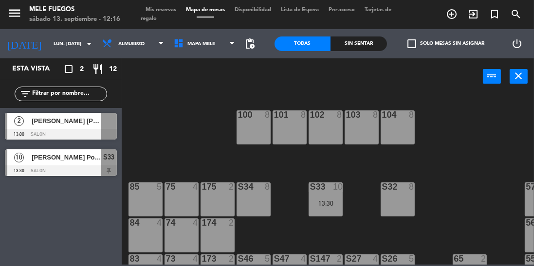
scroll to position [0, 0]
click at [50, 49] on input "lun. [DATE]" at bounding box center [85, 44] width 72 height 15
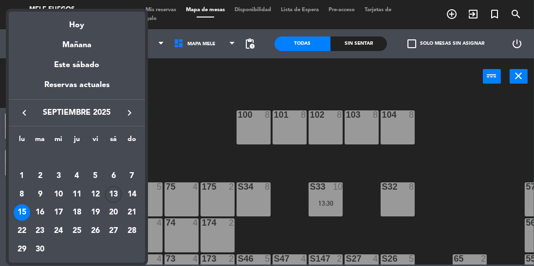
click at [133, 197] on div "14" at bounding box center [132, 195] width 17 height 17
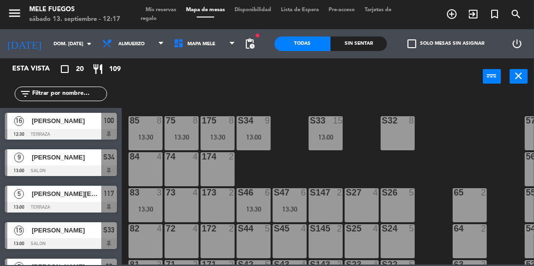
scroll to position [67, 0]
click at [442, 156] on div "100 16 12:30 101 16 12:30 102 8 13:30 103 8 104 8 S32 8 S33 15 13:00 S34 9 13:0…" at bounding box center [330, 179] width 407 height 171
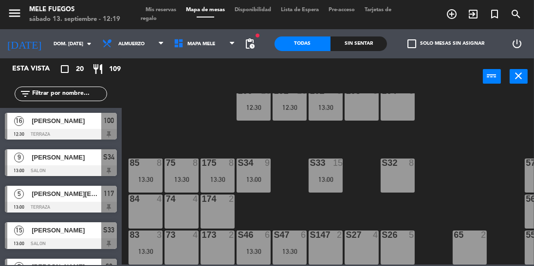
scroll to position [0, 0]
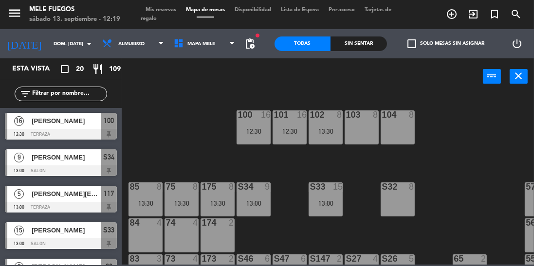
click at [289, 141] on div "101 16 12:30" at bounding box center [290, 128] width 34 height 34
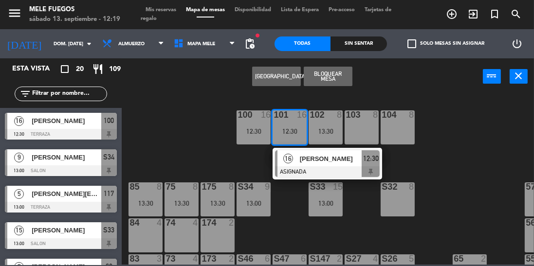
click at [447, 140] on div "100 16 12:30 101 16 12:30 16 [PERSON_NAME] ASIGNADA 12:30 102 8 13:30 103 8 104…" at bounding box center [330, 179] width 407 height 171
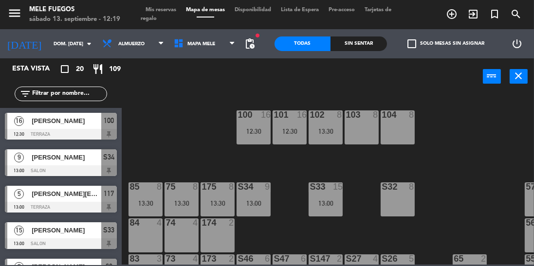
click at [240, 133] on div "12:30" at bounding box center [254, 131] width 34 height 7
click at [473, 128] on div "100 16 12:30 101 16 12:30 102 8 13:30 103 8 104 8 S32 8 S33 15 13:00 S34 9 13:0…" at bounding box center [330, 179] width 407 height 171
click at [319, 131] on div "13:30" at bounding box center [326, 131] width 34 height 7
click at [493, 127] on div "100 16 12:30 101 16 12:30 102 8 13:30 103 8 104 8 S32 8 S33 15 13:00 S34 9 13:0…" at bounding box center [330, 179] width 407 height 171
click at [58, 37] on input "dom. [DATE]" at bounding box center [85, 44] width 72 height 15
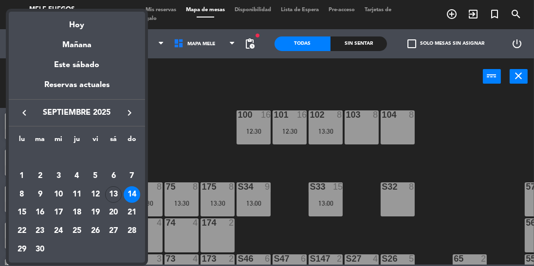
click at [113, 194] on div "13" at bounding box center [113, 195] width 17 height 17
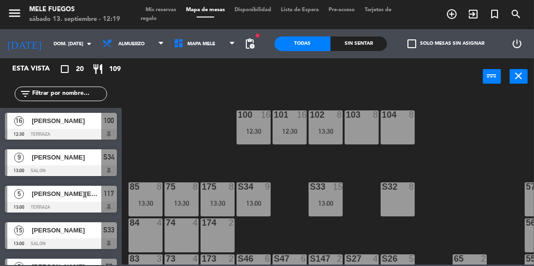
type input "sáb. [DATE]"
click at [251, 128] on div "12:30" at bounding box center [254, 131] width 34 height 7
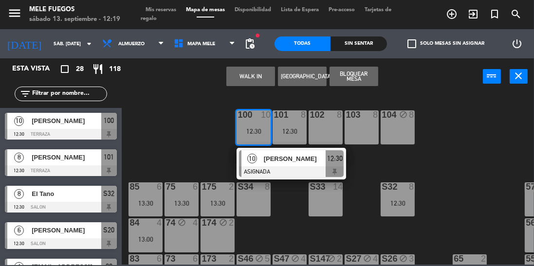
click at [469, 133] on div "100 10 12:30 10 [PERSON_NAME] ASIGNADA 12:30 101 8 12:30 102 8 103 8 104 block …" at bounding box center [330, 179] width 407 height 171
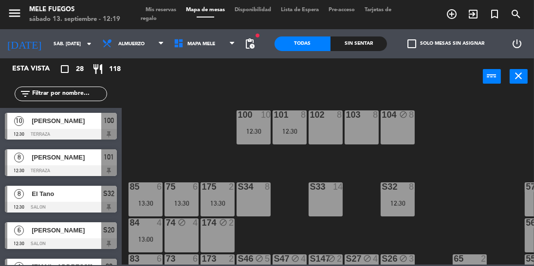
click at [292, 134] on div "12:30" at bounding box center [290, 131] width 34 height 7
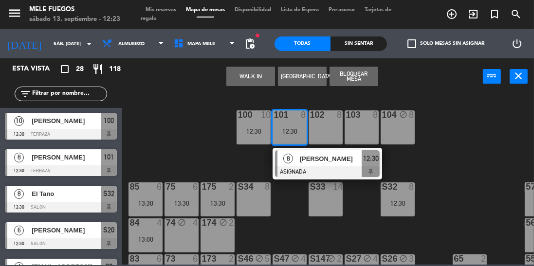
click at [446, 172] on div "100 10 12:30 101 8 12:30 8 [PERSON_NAME] ASIGNADA 12:30 102 8 103 8 104 block 8…" at bounding box center [330, 179] width 407 height 171
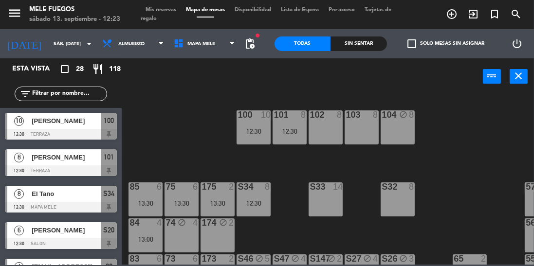
click at [320, 205] on div "S33 14" at bounding box center [326, 200] width 34 height 34
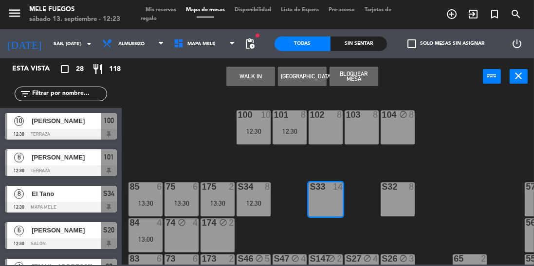
click at [402, 201] on div "S32 8" at bounding box center [398, 200] width 34 height 34
click at [369, 78] on button "Bloquear Mesa" at bounding box center [354, 76] width 49 height 19
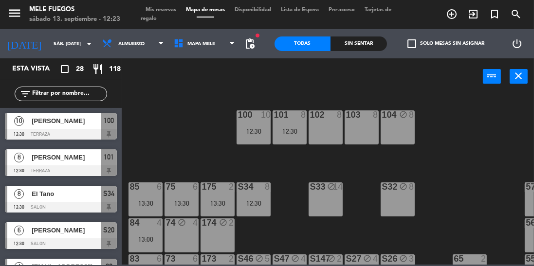
click at [365, 79] on div "power_input close" at bounding box center [302, 76] width 361 height 37
click at [454, 166] on div "100 10 12:30 101 8 12:30 102 8 103 8 104 block 8 S32 block 8 S33 block 14 S34 8…" at bounding box center [330, 179] width 407 height 171
click at [281, 127] on div "101 8 12:30" at bounding box center [290, 128] width 34 height 34
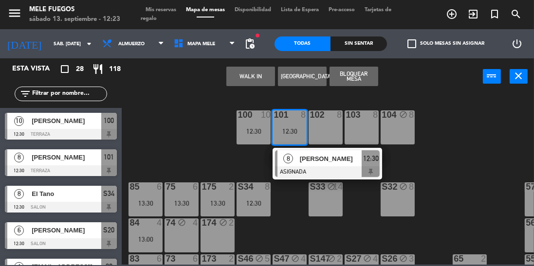
click at [336, 165] on div "[PERSON_NAME]" at bounding box center [330, 159] width 63 height 16
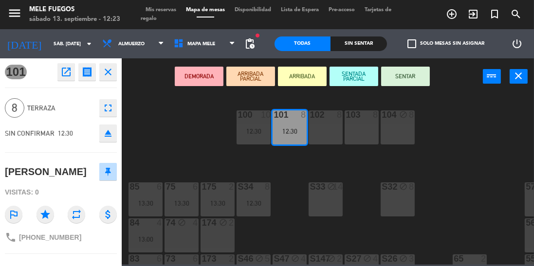
click at [418, 78] on button "SENTAR" at bounding box center [405, 76] width 49 height 19
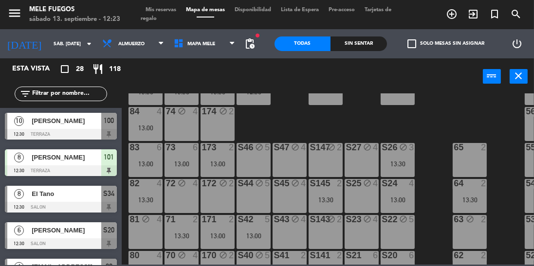
scroll to position [209, 0]
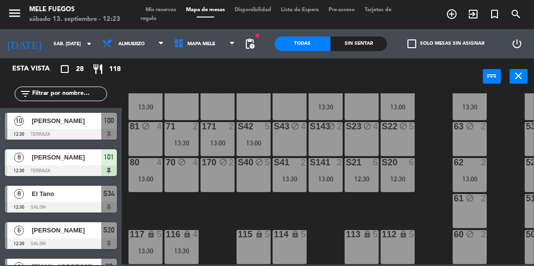
click at [413, 168] on div "S20 6 12:30" at bounding box center [398, 175] width 34 height 34
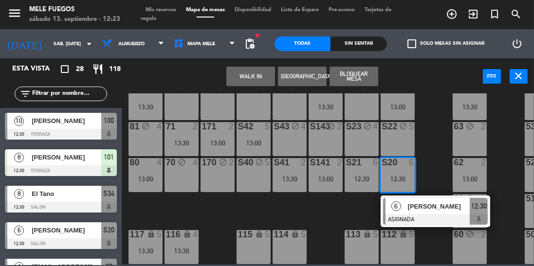
click at [441, 146] on div "100 10 12:30 101 8 12:30 102 8 103 8 104 block 8 S32 block 8 S33 block 14 S34 8…" at bounding box center [330, 179] width 407 height 171
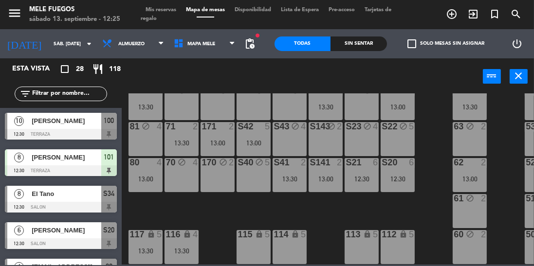
click at [62, 97] on input "text" at bounding box center [68, 94] width 75 height 11
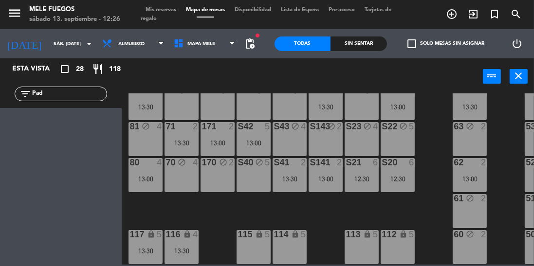
type input "Pad"
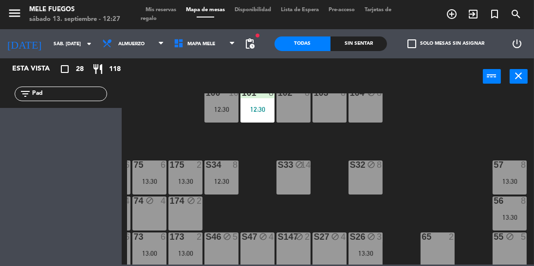
scroll to position [0, 32]
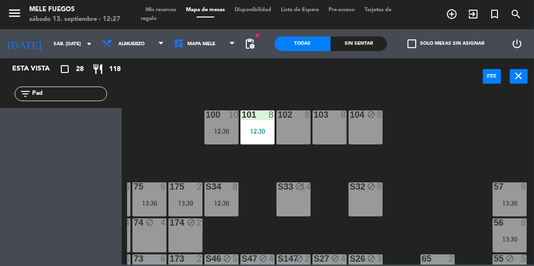
click at [221, 127] on div "100 10 12:30" at bounding box center [222, 128] width 34 height 34
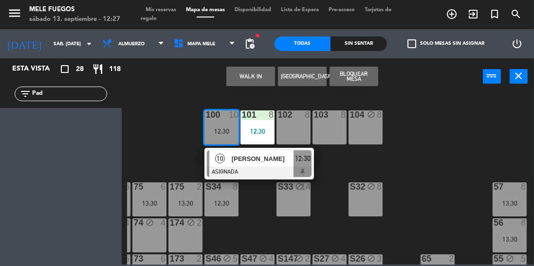
click at [283, 160] on span "[PERSON_NAME]" at bounding box center [263, 159] width 62 height 10
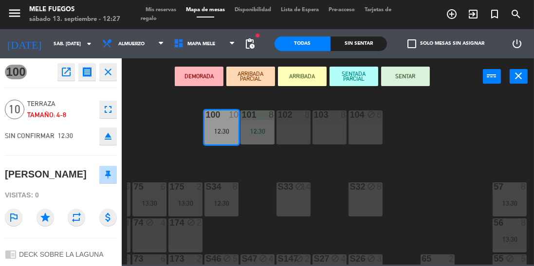
click at [408, 72] on button "SENTAR" at bounding box center [405, 76] width 49 height 19
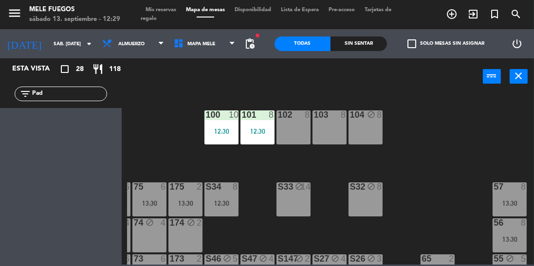
click at [75, 93] on input "Pad" at bounding box center [68, 94] width 75 height 11
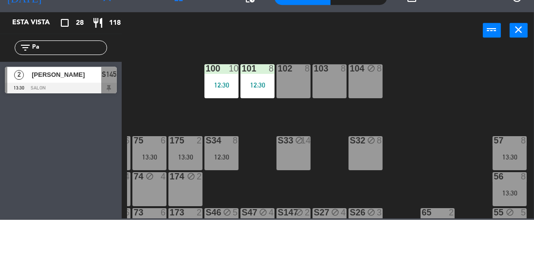
type input "P"
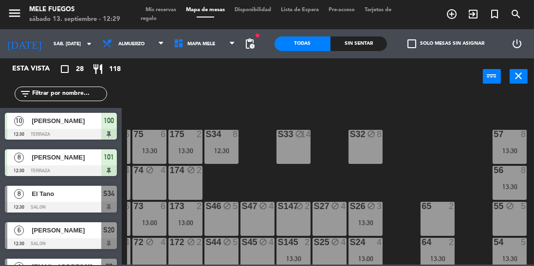
scroll to position [209, 0]
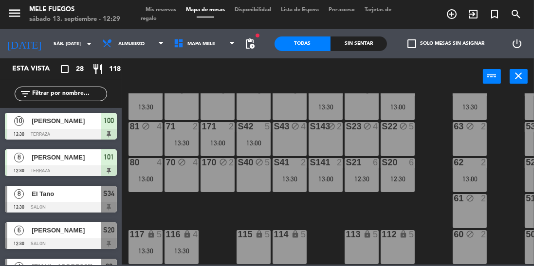
click at [394, 176] on div "12:30" at bounding box center [398, 179] width 34 height 7
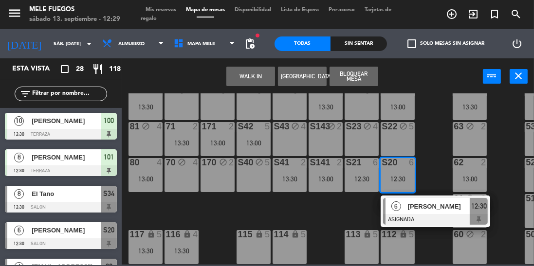
click at [431, 141] on div "100 10 12:30 101 8 12:30 102 8 103 8 104 block 8 S32 block 8 S33 block 14 S34 8…" at bounding box center [330, 179] width 407 height 171
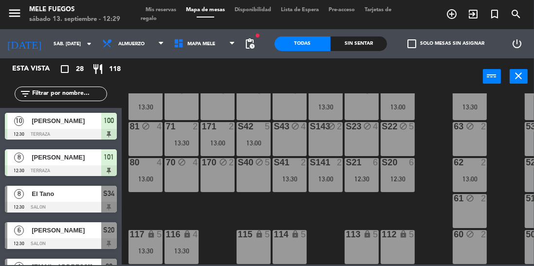
click at [402, 176] on div "12:30" at bounding box center [398, 179] width 34 height 7
click at [430, 112] on div "100 10 12:30 101 8 12:30 102 8 103 8 104 block 8 S32 block 8 S33 block 14 S34 8…" at bounding box center [330, 179] width 407 height 171
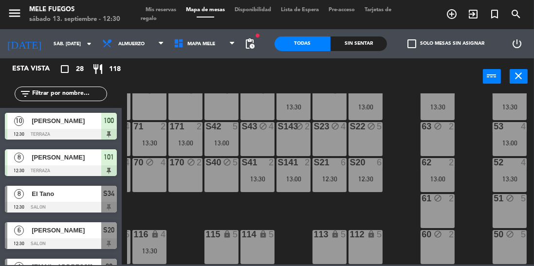
scroll to position [209, 32]
click at [470, 174] on div "100 10 12:30 101 8 12:30 102 8 103 8 104 block 8 S32 block 8 S33 block 14 S34 8…" at bounding box center [330, 179] width 407 height 171
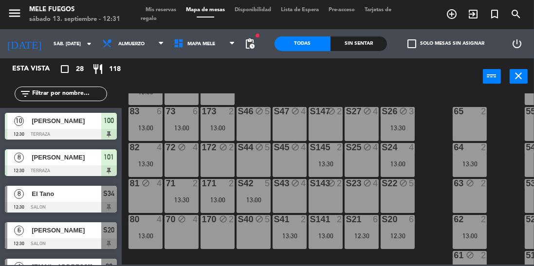
scroll to position [148, 0]
click at [49, 42] on input "sáb. [DATE]" at bounding box center [85, 44] width 72 height 15
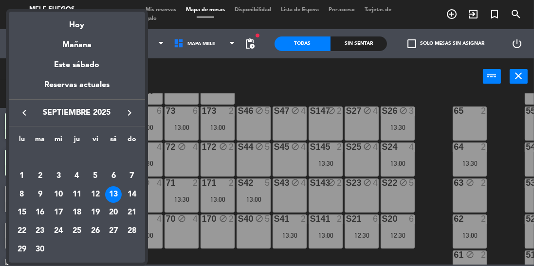
click at [187, 86] on div at bounding box center [267, 133] width 534 height 266
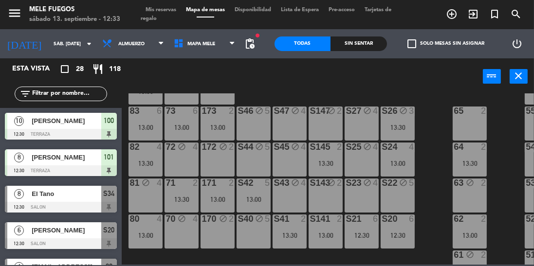
click at [63, 45] on input "sáb. [DATE]" at bounding box center [85, 44] width 72 height 15
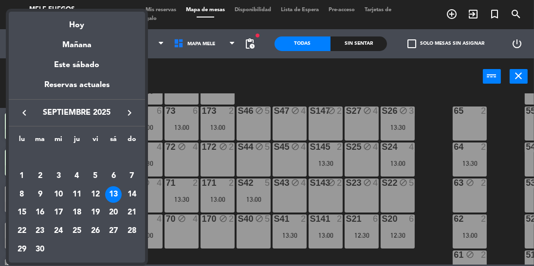
click at [129, 195] on div "14" at bounding box center [132, 195] width 17 height 17
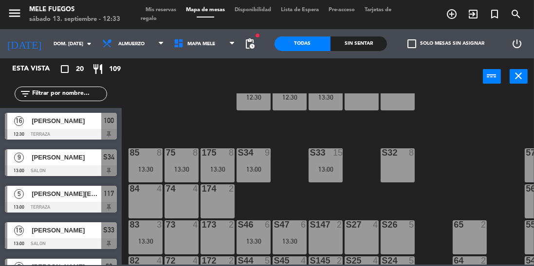
scroll to position [45, 0]
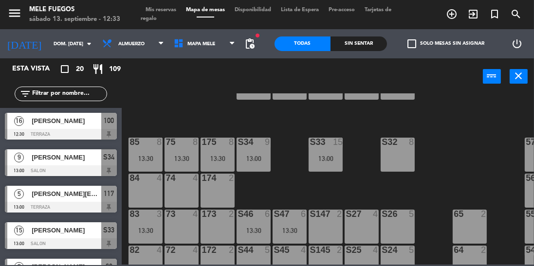
click at [323, 140] on div at bounding box center [326, 142] width 16 height 9
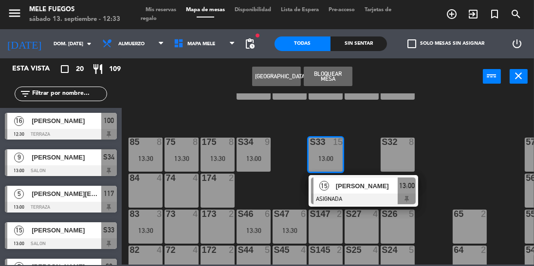
click at [437, 145] on div "100 16 12:30 101 16 12:30 102 8 13:30 103 8 104 8 S32 8 S33 15 13:00 15 [PERSON…" at bounding box center [330, 179] width 407 height 171
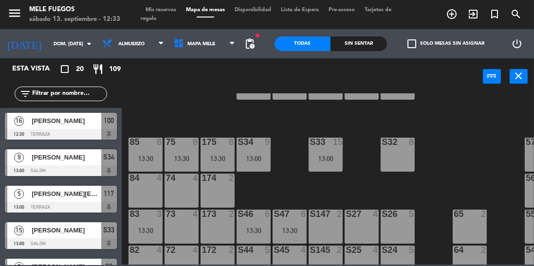
click at [49, 49] on input "dom. [DATE]" at bounding box center [85, 44] width 72 height 15
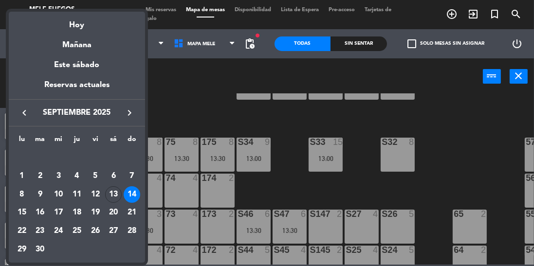
click at [112, 190] on div "13" at bounding box center [113, 195] width 17 height 17
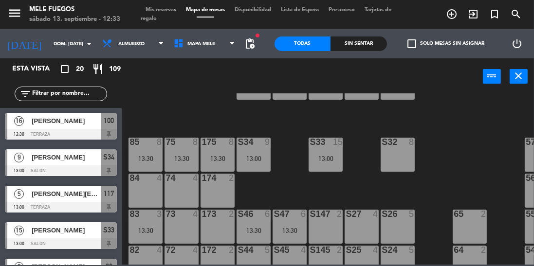
type input "sáb. [DATE]"
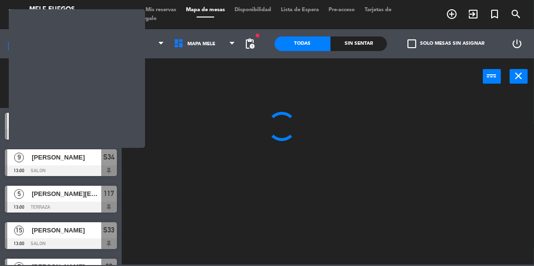
scroll to position [0, 0]
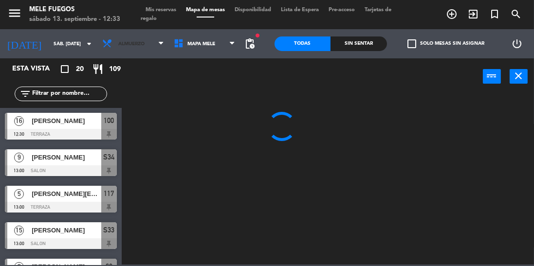
click at [130, 35] on span "Almuerzo" at bounding box center [133, 43] width 72 height 21
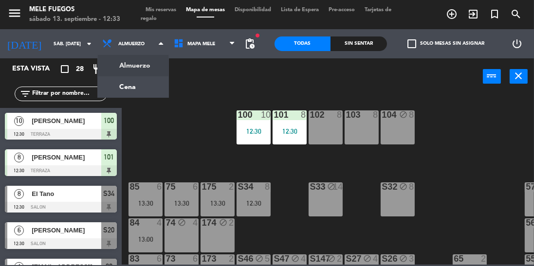
click at [139, 92] on ng-component "menu Mele Fuegos sábado 13. septiembre - 12:33 Mis reservas Mapa de mesas Dispo…" at bounding box center [267, 132] width 534 height 265
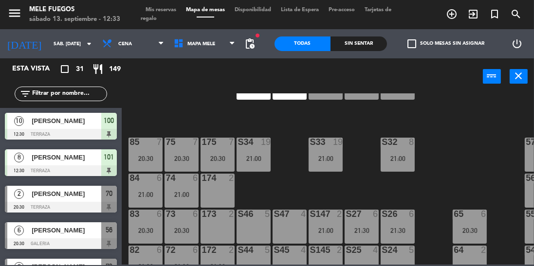
scroll to position [49, 0]
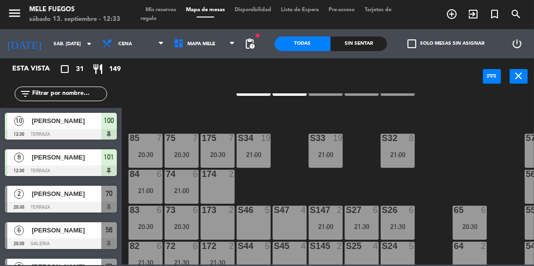
click at [325, 149] on div "S33 19 21:00" at bounding box center [326, 151] width 34 height 34
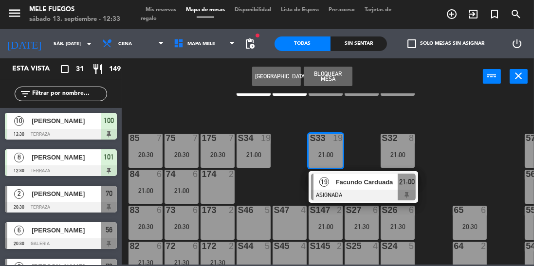
click at [451, 141] on div "100 10 12:30 101 8 12:30 102 8 103 8 104 8 S32 8 21:00 S33 19 21:00 19 Facundo …" at bounding box center [330, 179] width 407 height 171
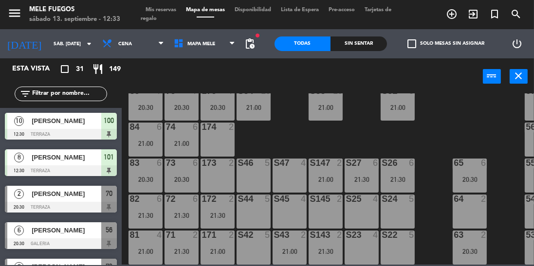
scroll to position [101, 0]
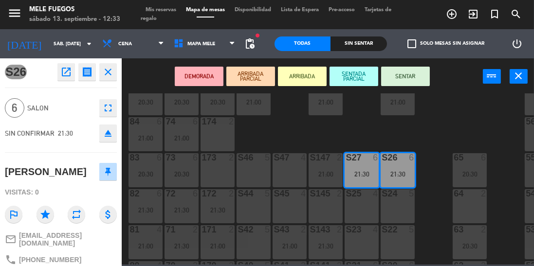
click at [439, 140] on div "100 10 12:30 101 8 12:30 102 8 103 8 104 8 S32 8 21:00 S33 19 21:00 S34 19 21:0…" at bounding box center [330, 179] width 407 height 171
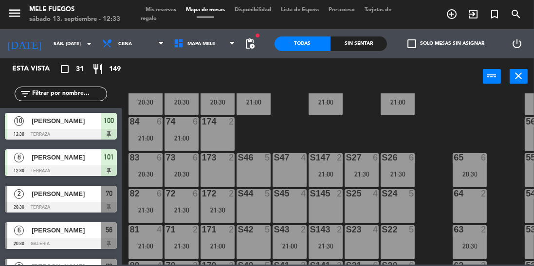
scroll to position [364, 0]
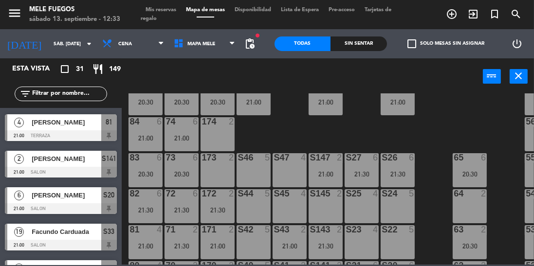
click at [326, 90] on div "power_input close" at bounding box center [302, 76] width 361 height 37
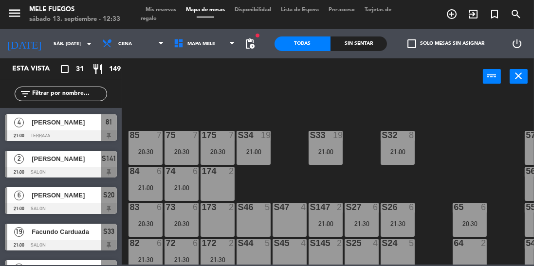
scroll to position [50, 0]
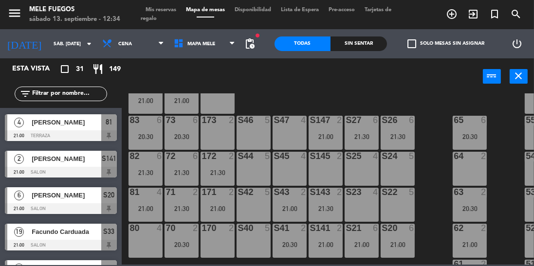
click at [442, 145] on div "100 10 12:30 101 8 12:30 102 8 103 8 104 8 S32 8 21:00 S33 19 21:00 S34 19 21:0…" at bounding box center [330, 179] width 407 height 171
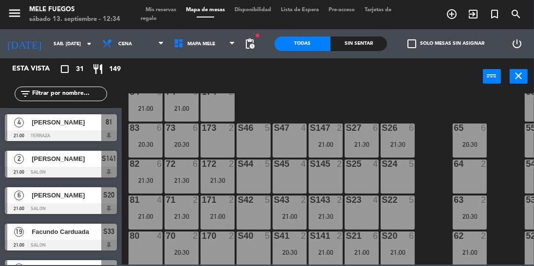
scroll to position [146, 0]
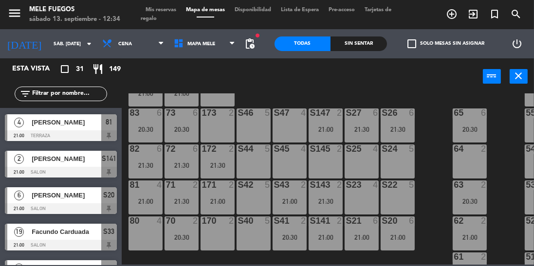
click at [49, 45] on input "sáb. [DATE]" at bounding box center [85, 44] width 72 height 15
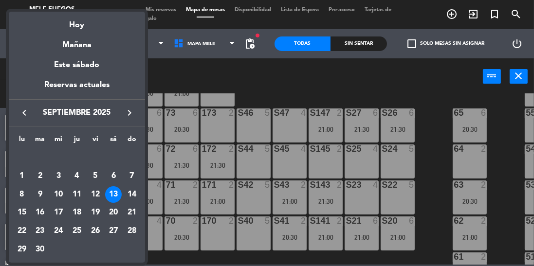
click at [191, 77] on div at bounding box center [267, 133] width 534 height 266
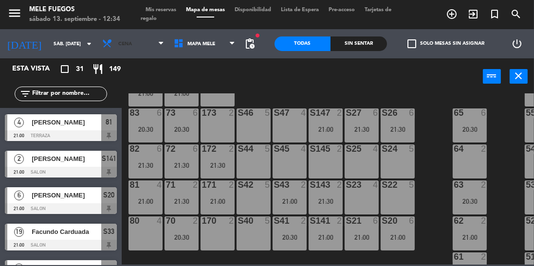
click at [136, 34] on span "Cena" at bounding box center [133, 43] width 72 height 21
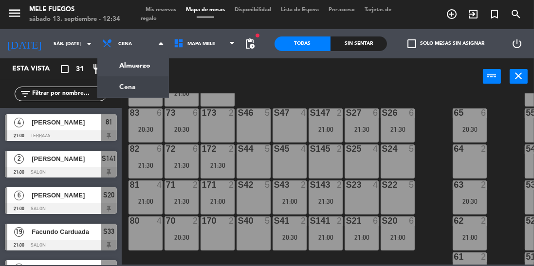
click at [141, 70] on ng-component "menu Mele Fuegos sábado 13. septiembre - 12:34 Mis reservas Mapa de mesas Dispo…" at bounding box center [267, 132] width 534 height 265
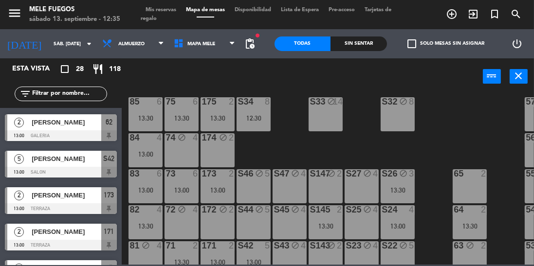
scroll to position [86, 0]
click at [147, 143] on div "84 4" at bounding box center [146, 138] width 34 height 10
click at [287, 140] on div "100 10 12:30 101 8 12:30 102 8 103 8 104 block 8 S32 block 8 S33 block 14 S34 8…" at bounding box center [330, 179] width 407 height 171
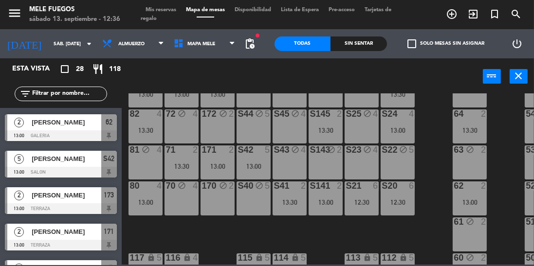
scroll to position [182, 0]
click at [147, 202] on div "13:00" at bounding box center [146, 202] width 34 height 7
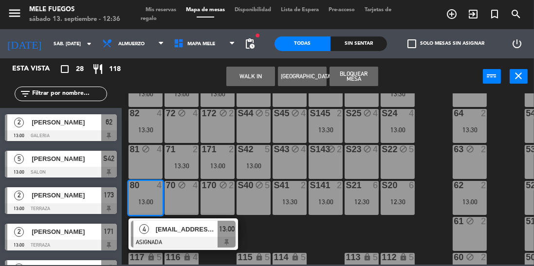
click at [439, 158] on div "100 10 12:30 101 8 12:30 102 8 103 8 104 block 8 S32 block 8 S33 block 14 S34 8…" at bounding box center [330, 179] width 407 height 171
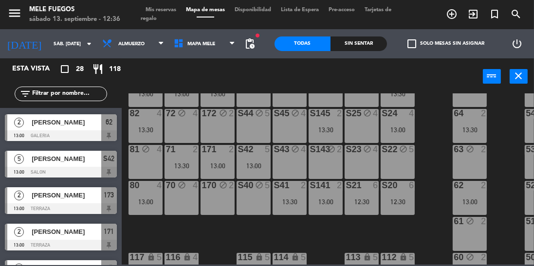
scroll to position [209, 0]
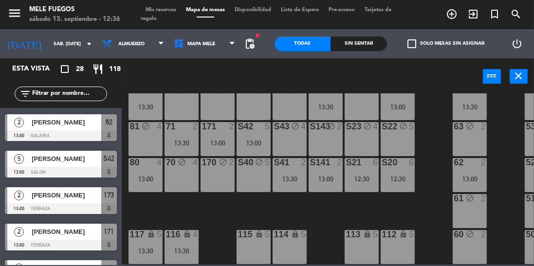
click at [182, 238] on div "116 lock 4 13:30" at bounding box center [182, 247] width 34 height 34
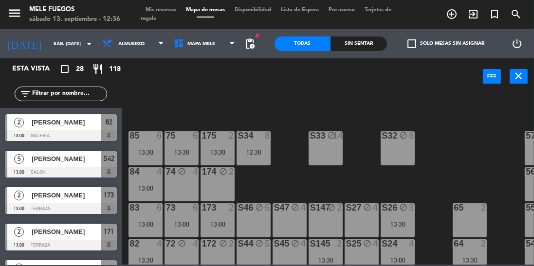
scroll to position [63, 0]
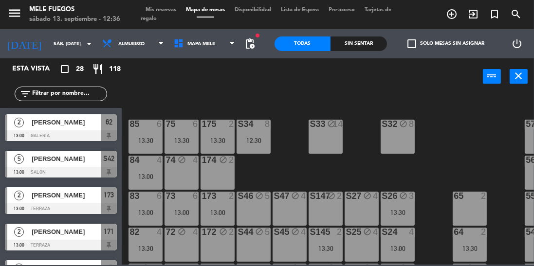
click at [183, 125] on div at bounding box center [182, 124] width 16 height 9
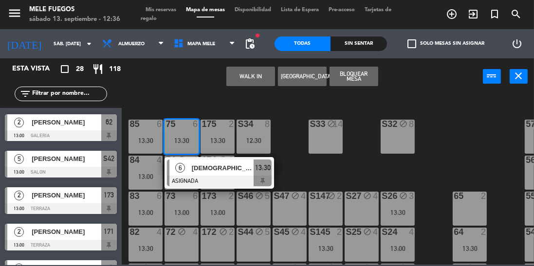
click at [437, 156] on div "100 10 12:30 101 8 12:30 102 8 103 8 104 block 8 S32 block 8 S33 block 14 S34 8…" at bounding box center [330, 179] width 407 height 171
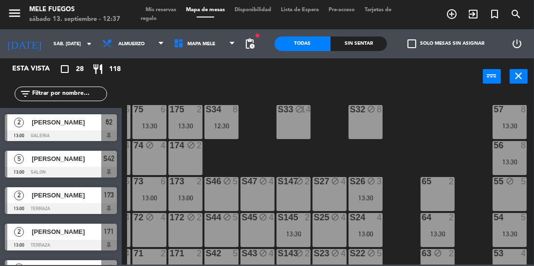
scroll to position [76, 32]
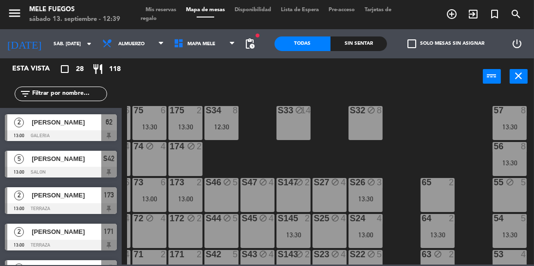
click at [218, 131] on div "S34 8 12:30" at bounding box center [222, 123] width 34 height 34
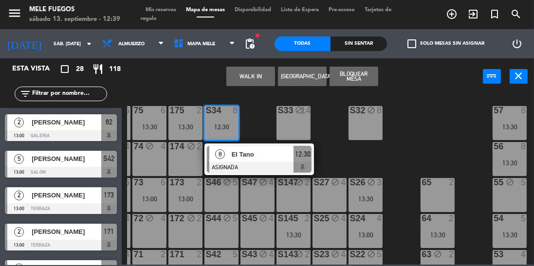
click at [265, 163] on div at bounding box center [259, 167] width 105 height 11
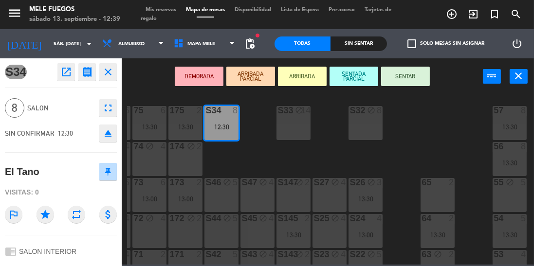
click at [406, 74] on button "SENTAR" at bounding box center [405, 76] width 49 height 19
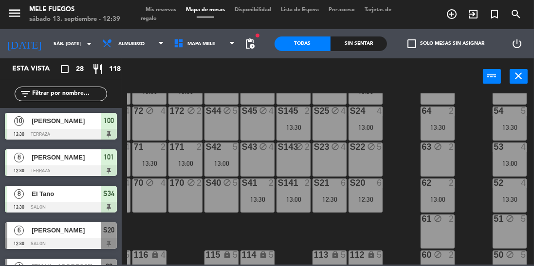
scroll to position [209, 32]
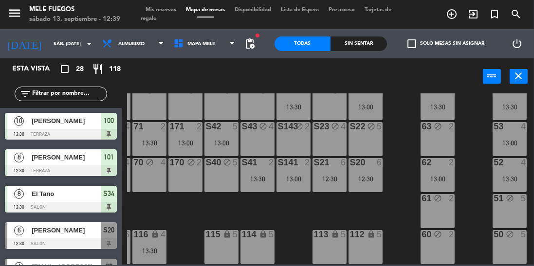
click at [444, 162] on div at bounding box center [438, 162] width 16 height 9
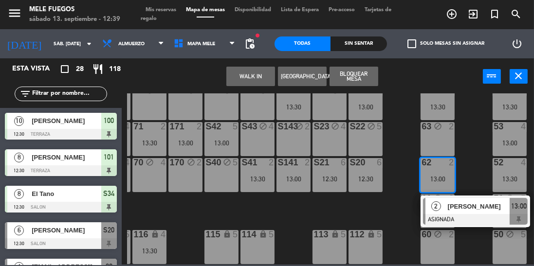
click at [480, 149] on div "100 10 12:30 101 8 12:30 102 8 103 8 104 block 8 S32 block 8 S33 block 14 S34 8…" at bounding box center [330, 179] width 407 height 171
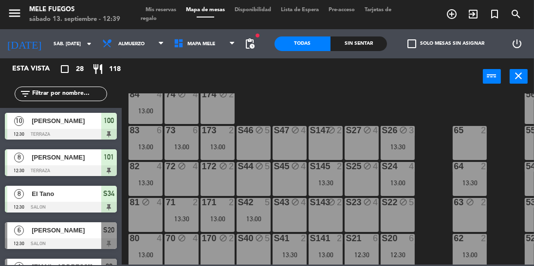
scroll to position [126, 0]
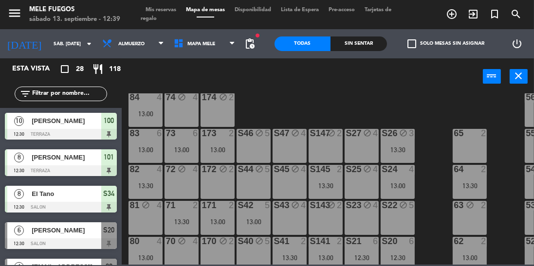
click at [432, 104] on div "100 10 12:30 101 8 12:30 102 8 103 8 104 block 8 S32 block 8 S33 block 14 S34 8…" at bounding box center [330, 179] width 407 height 171
click at [500, 123] on div "100 10 12:30 101 8 12:30 102 8 103 8 104 block 8 S32 block 8 S33 block 14 S34 8…" at bounding box center [330, 179] width 407 height 171
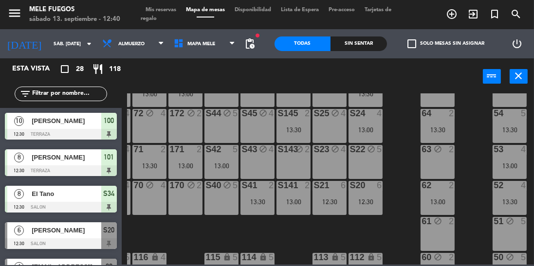
scroll to position [182, 32]
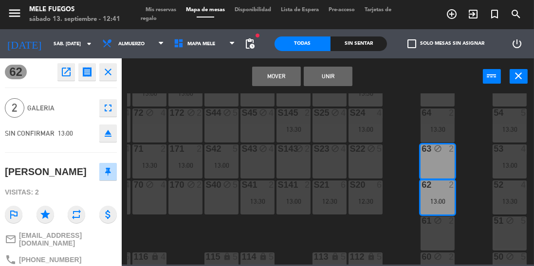
click at [272, 84] on button "Mover" at bounding box center [276, 76] width 49 height 19
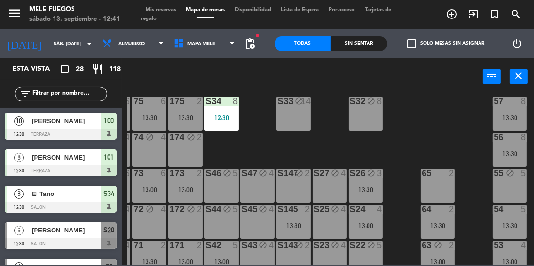
scroll to position [86, 32]
click at [432, 131] on div "100 10 12:30 101 8 12:30 102 8 103 8 104 block 8 S32 block 8 S33 block 14 S34 8…" at bounding box center [330, 179] width 407 height 171
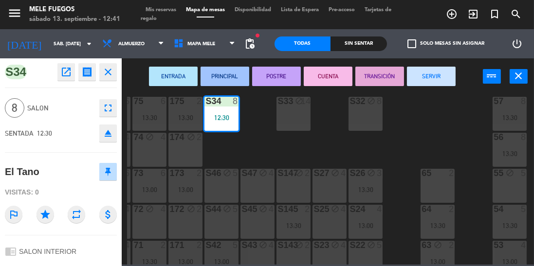
click at [263, 133] on div "100 10 12:30 101 8 12:30 102 8 103 8 104 block 8 S32 block 8 S33 block 14 S34 8…" at bounding box center [330, 179] width 407 height 171
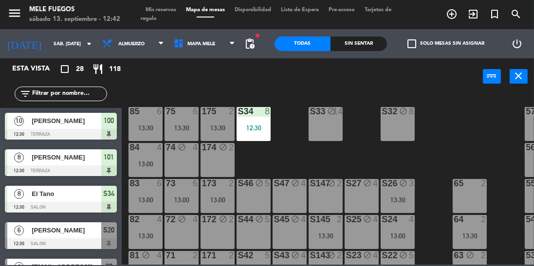
scroll to position [69, 0]
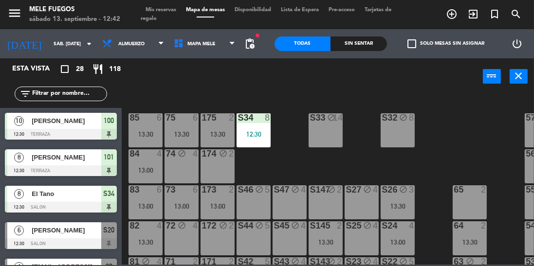
click at [446, 150] on div "100 10 12:30 101 8 12:30 102 8 103 8 104 block 8 S32 block 8 S33 block 14 S34 8…" at bounding box center [330, 179] width 407 height 171
click at [211, 126] on div "175 2 13:30" at bounding box center [218, 130] width 34 height 34
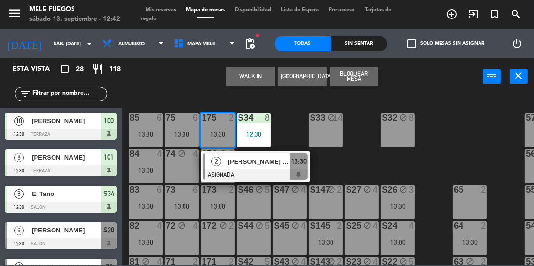
click at [302, 117] on div "S33" at bounding box center [309, 117] width 16 height 9
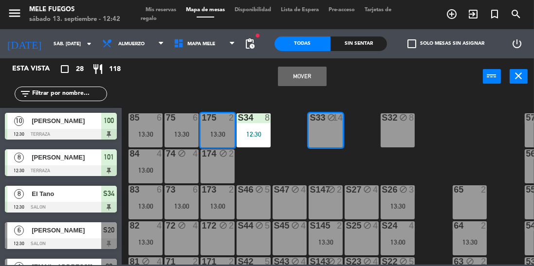
click at [295, 131] on div "100 10 12:30 101 8 12:30 102 8 103 8 104 block 8 S32 block 8 S33 block 14 S34 8…" at bounding box center [330, 179] width 407 height 171
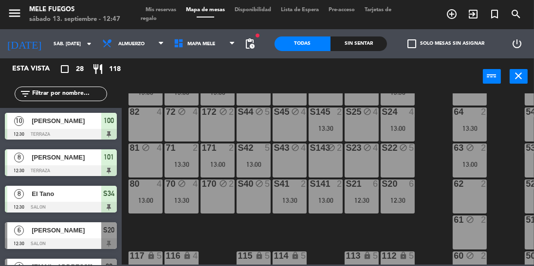
scroll to position [289, 0]
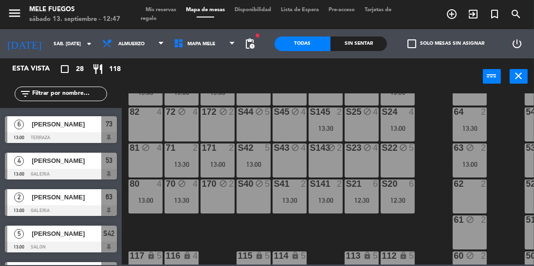
click at [193, 199] on div "13:30" at bounding box center [182, 200] width 34 height 7
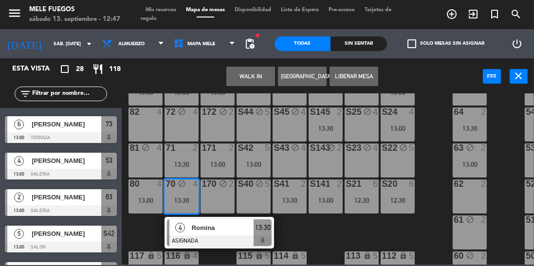
click at [208, 230] on span "Romina" at bounding box center [223, 228] width 62 height 10
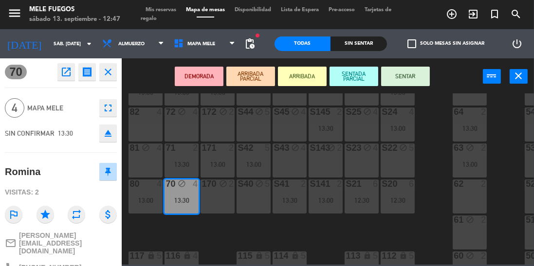
click at [221, 195] on div "170 block 2" at bounding box center [218, 197] width 34 height 34
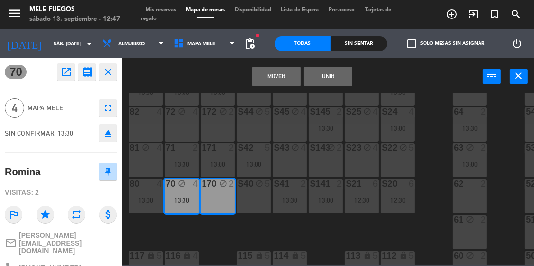
click at [325, 75] on button "Unir" at bounding box center [328, 76] width 49 height 19
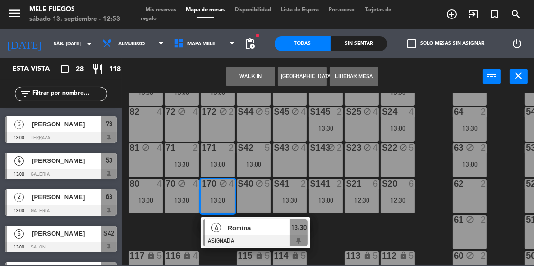
click at [439, 130] on div "100 10 12:30 101 8 12:30 102 8 103 8 104 block 8 S32 block 8 S33 block 14 S34 8…" at bounding box center [330, 179] width 407 height 171
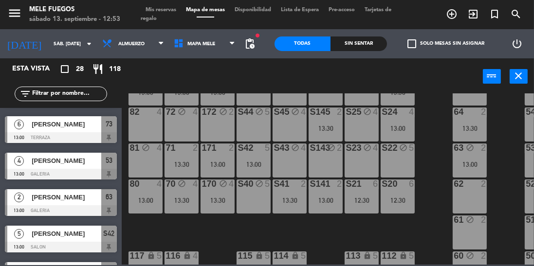
click at [69, 94] on input "text" at bounding box center [68, 94] width 75 height 11
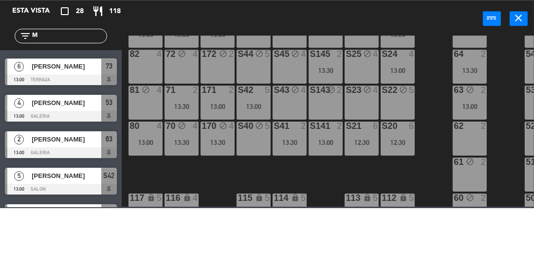
scroll to position [0, 0]
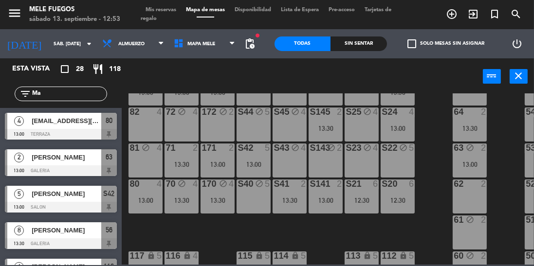
click at [81, 94] on input "Ma" at bounding box center [68, 94] width 75 height 11
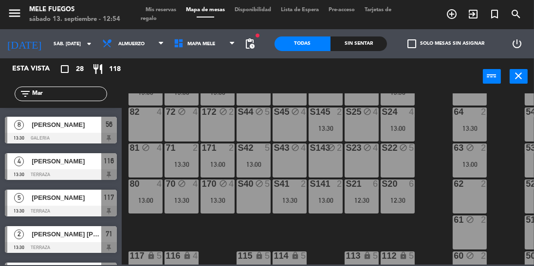
scroll to position [71, 0]
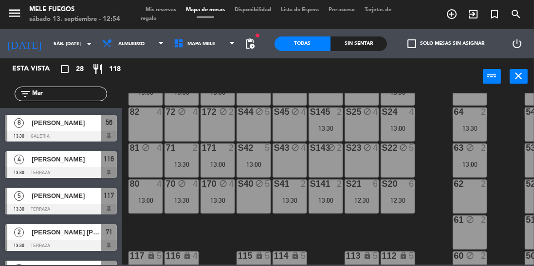
type input "Mar"
click at [59, 201] on span "[PERSON_NAME]" at bounding box center [67, 196] width 70 height 10
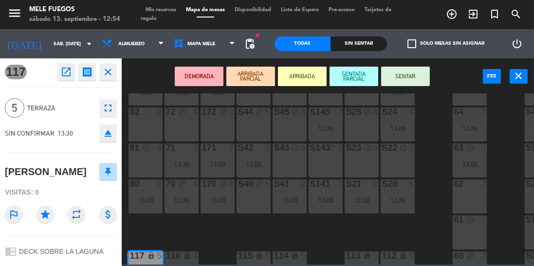
click at [411, 71] on button "SENTAR" at bounding box center [405, 76] width 49 height 19
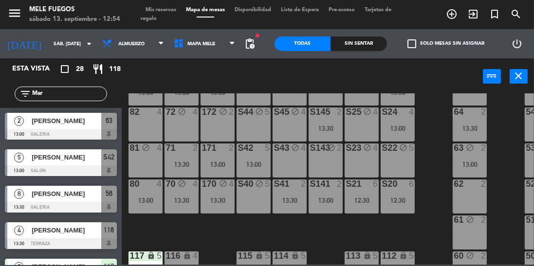
scroll to position [0, 0]
click at [59, 90] on input "Mar" at bounding box center [68, 94] width 75 height 11
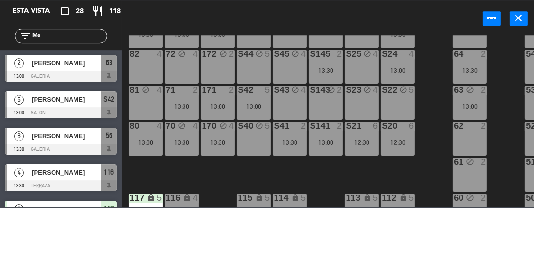
type input "M"
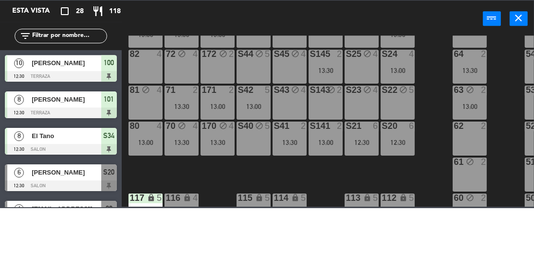
click at [420, 112] on div "4" at bounding box center [414, 112] width 16 height 9
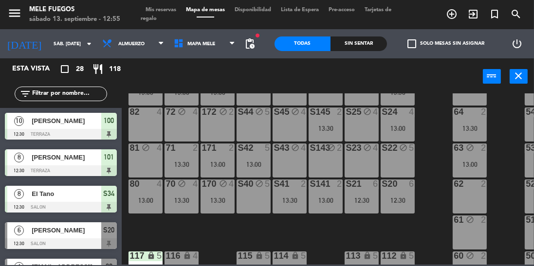
click at [432, 105] on div "100 10 12:30 101 8 12:30 102 8 103 8 104 block 8 S32 block 8 S33 block 14 S34 8…" at bounding box center [330, 179] width 407 height 171
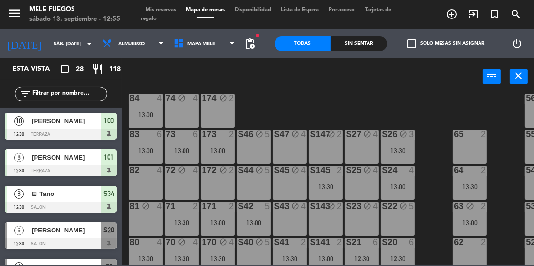
scroll to position [123, 0]
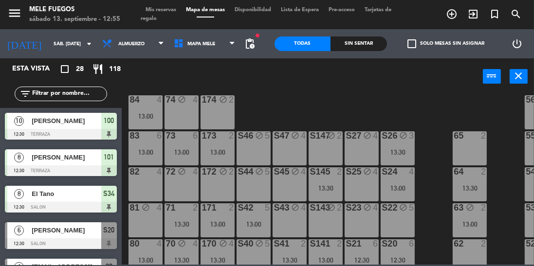
click at [138, 149] on div "13:00" at bounding box center [146, 152] width 34 height 7
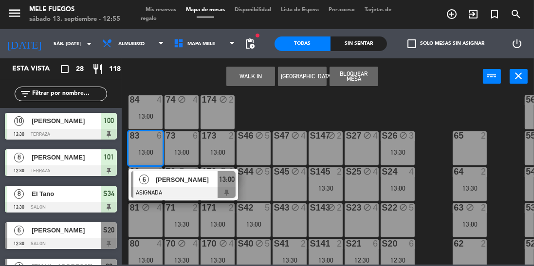
click at [177, 193] on div at bounding box center [183, 193] width 105 height 11
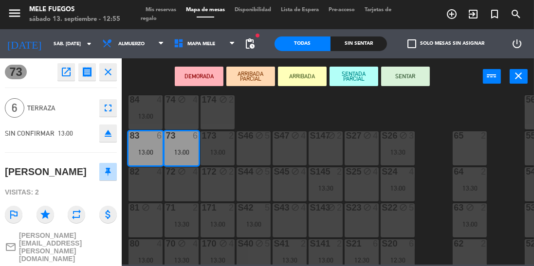
click at [408, 78] on button "SENTAR" at bounding box center [405, 76] width 49 height 19
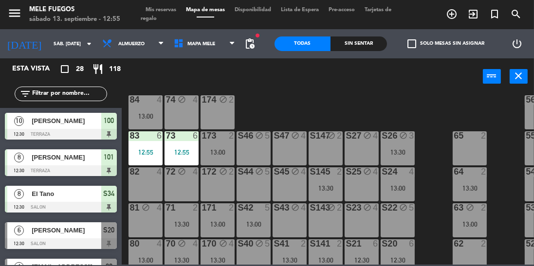
scroll to position [0, 0]
click at [293, 96] on div "100 10 12:30 101 8 12:30 102 8 103 8 104 block 8 S32 block 8 S33 block 14 S34 8…" at bounding box center [330, 179] width 407 height 171
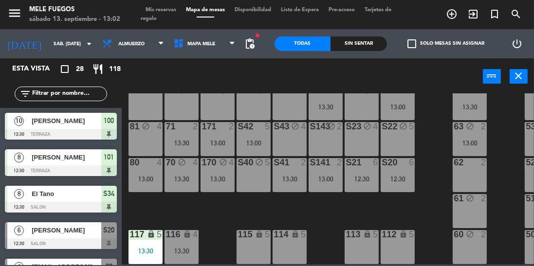
click at [334, 178] on div "S141 2 13:00" at bounding box center [326, 175] width 34 height 34
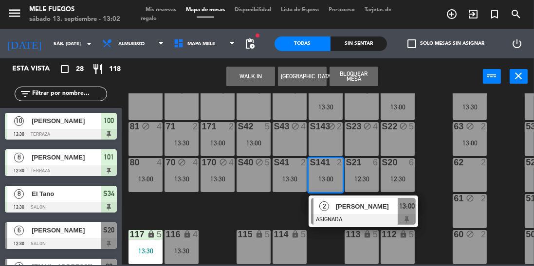
click at [359, 214] on div at bounding box center [363, 219] width 105 height 11
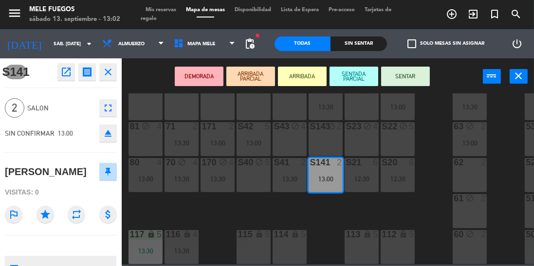
click at [408, 77] on button "SENTAR" at bounding box center [405, 76] width 49 height 19
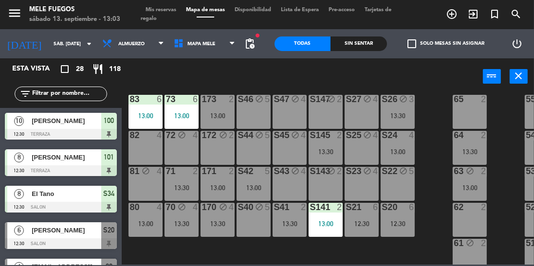
scroll to position [151, 0]
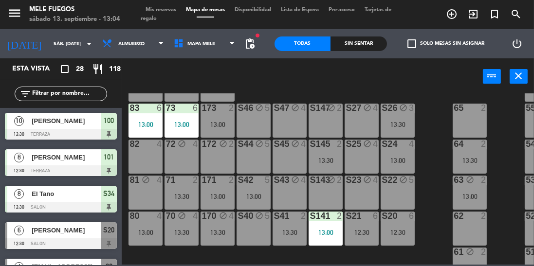
click at [61, 90] on input "text" at bounding box center [68, 94] width 75 height 11
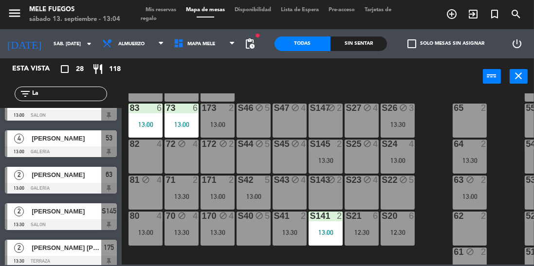
scroll to position [61, 0]
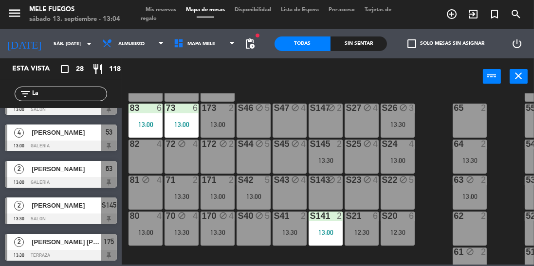
click at [78, 91] on input "La" at bounding box center [68, 94] width 75 height 11
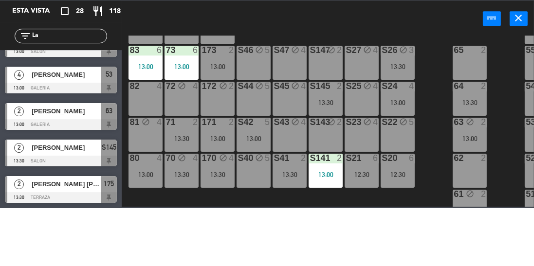
type input "L"
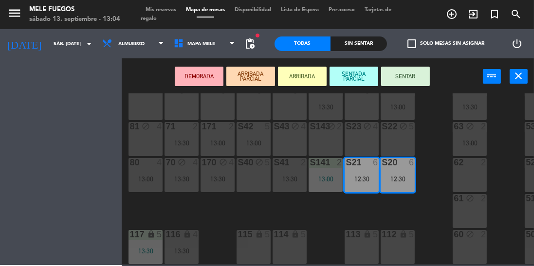
scroll to position [206, 0]
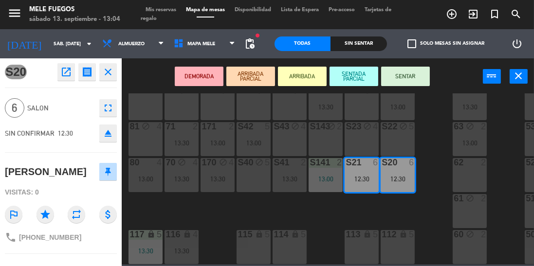
click at [418, 209] on div "100 10 12:30 101 8 12:30 102 8 103 8 104 block 8 S32 block 8 S33 block 14 S34 8…" at bounding box center [330, 179] width 407 height 171
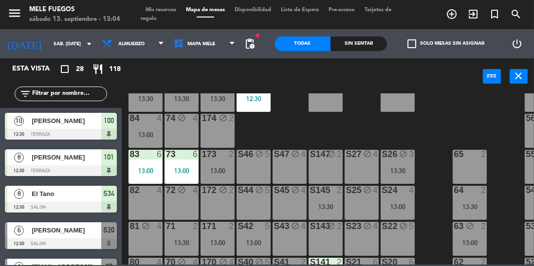
scroll to position [106, 0]
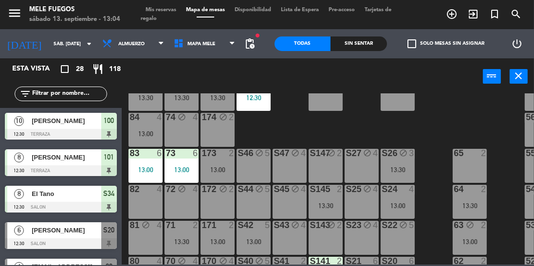
click at [439, 132] on div "100 10 12:30 101 8 12:30 102 8 103 8 104 block 8 S32 block 8 S33 block 14 S34 8…" at bounding box center [330, 179] width 407 height 171
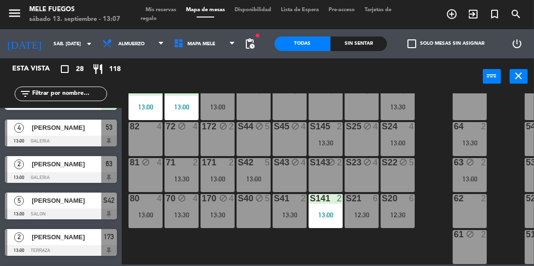
scroll to position [169, 0]
click at [260, 172] on div "S42 5 13:00" at bounding box center [254, 175] width 34 height 34
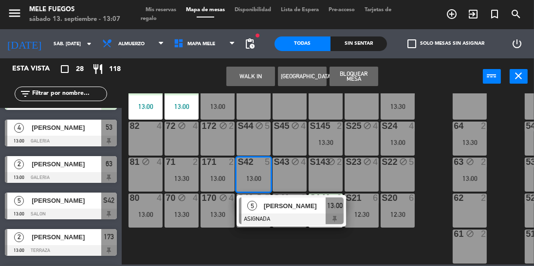
click at [434, 115] on div "100 10 12:30 101 8 12:30 102 8 103 8 104 block 8 S32 block 8 S33 block 14 S34 8…" at bounding box center [330, 179] width 407 height 171
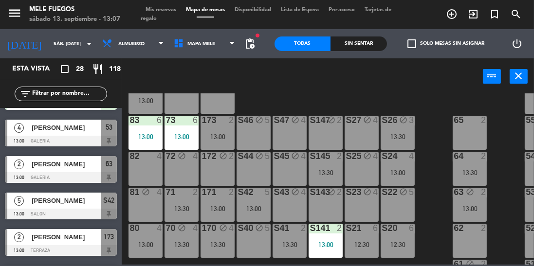
scroll to position [138, 0]
click at [396, 128] on div "S26 block 3 13:30" at bounding box center [398, 133] width 34 height 34
click at [439, 108] on div "100 10 12:30 101 8 12:30 102 8 103 8 104 block 8 S32 block 8 S33 block 14 S34 8…" at bounding box center [330, 179] width 407 height 171
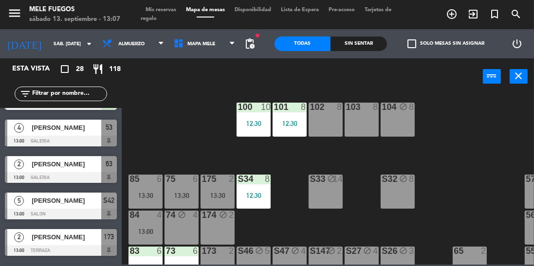
scroll to position [7, 0]
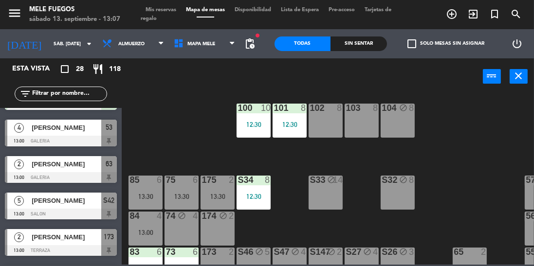
click at [289, 120] on div "101 8 12:30" at bounding box center [290, 121] width 34 height 34
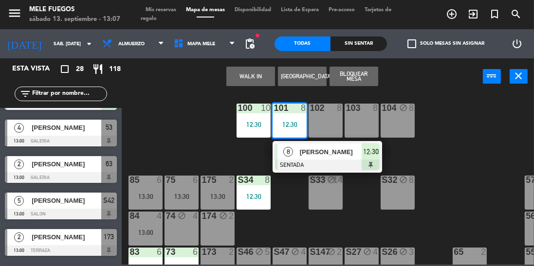
click at [465, 117] on div "100 10 12:30 101 8 12:30 8 [PERSON_NAME] SENTADA 12:30 102 8 103 8 104 block 8 …" at bounding box center [330, 179] width 407 height 171
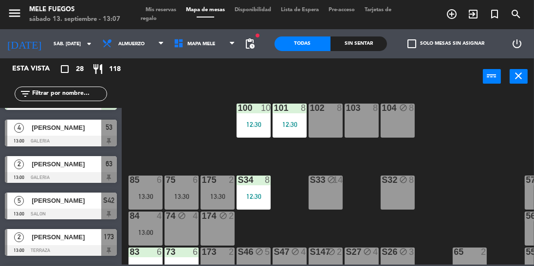
scroll to position [7, 32]
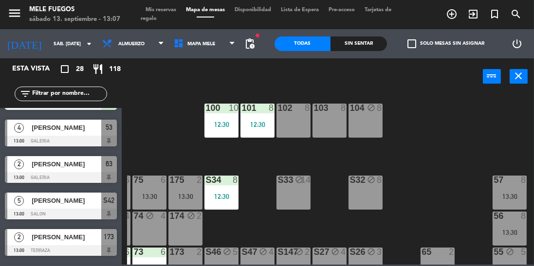
click at [509, 193] on div "13:30" at bounding box center [510, 196] width 34 height 7
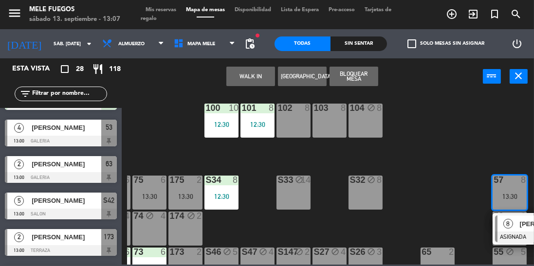
click at [515, 224] on div "8" at bounding box center [508, 224] width 21 height 16
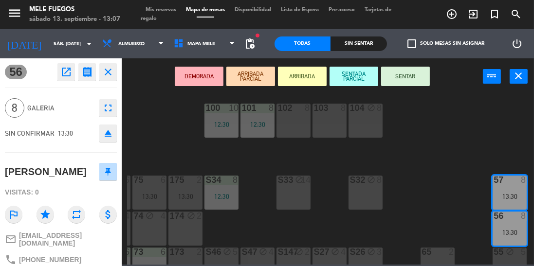
click at [431, 150] on div "100 10 12:30 101 8 12:30 102 8 103 8 104 block 8 S32 block 8 S33 block 14 S34 8…" at bounding box center [330, 179] width 407 height 171
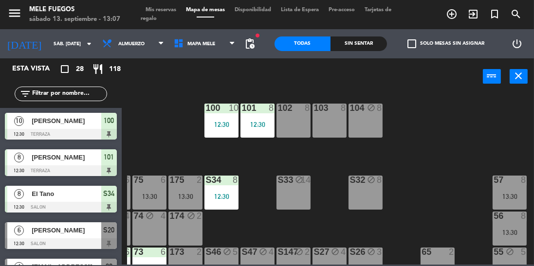
scroll to position [0, 0]
click at [467, 147] on div "100 10 12:30 101 8 12:30 102 8 103 8 104 block 8 S32 block 8 S33 block 14 S34 8…" at bounding box center [330, 179] width 407 height 171
click at [417, 199] on div "100 10 12:30 101 8 12:30 102 8 103 8 104 block 8 S32 block 8 S33 block 14 S34 8…" at bounding box center [330, 179] width 407 height 171
click at [417, 154] on div "100 10 12:30 101 8 12:30 102 8 103 8 104 block 8 S32 block 8 S33 block 14 S34 8…" at bounding box center [330, 179] width 407 height 171
click at [501, 187] on div "57 8 13:30" at bounding box center [510, 193] width 34 height 34
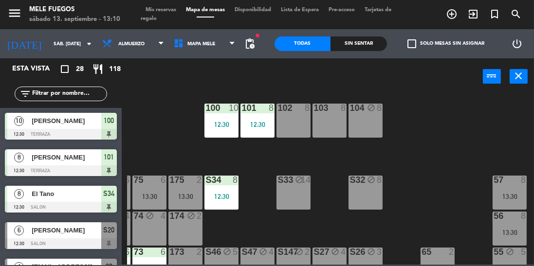
click at [431, 168] on div "100 10 12:30 101 8 12:30 102 8 103 8 104 block 8 S32 block 8 S33 block 14 S34 8…" at bounding box center [330, 179] width 407 height 171
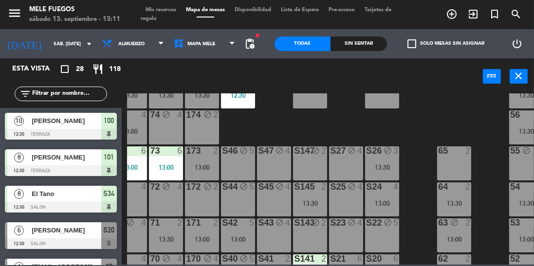
scroll to position [121, 16]
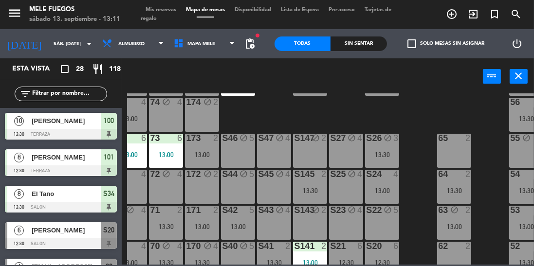
click at [309, 184] on div "S145 2 13:30" at bounding box center [310, 187] width 34 height 34
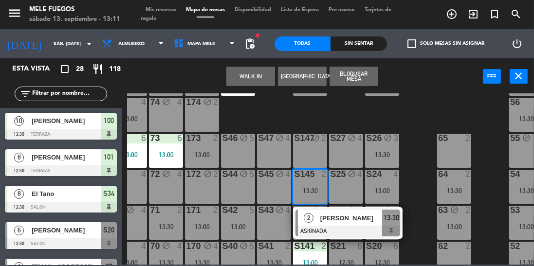
click at [334, 224] on div "[PERSON_NAME]" at bounding box center [350, 218] width 63 height 16
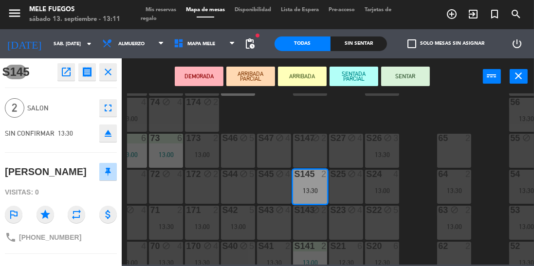
click at [413, 74] on button "SENTAR" at bounding box center [405, 76] width 49 height 19
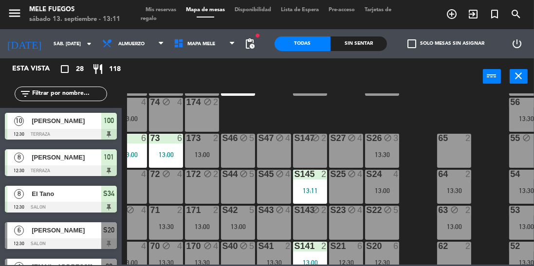
scroll to position [0, 0]
click at [82, 96] on input "text" at bounding box center [68, 94] width 75 height 11
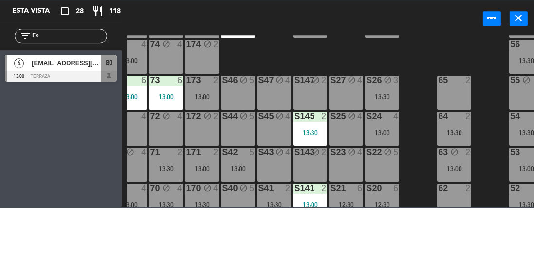
type input "F"
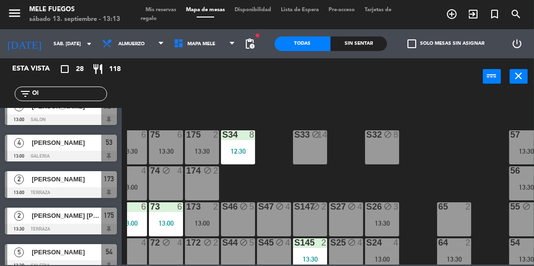
scroll to position [89, 16]
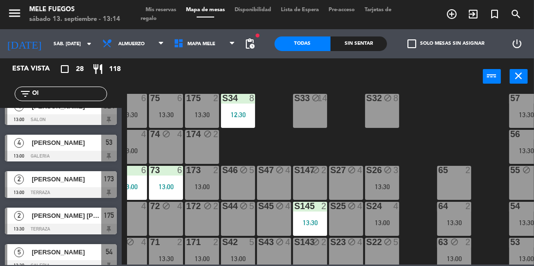
type input "Ol"
click at [430, 123] on div "100 10 12:30 101 8 12:30 102 8 103 8 104 block 8 S32 block 8 S33 block 14 S34 8…" at bounding box center [330, 179] width 407 height 171
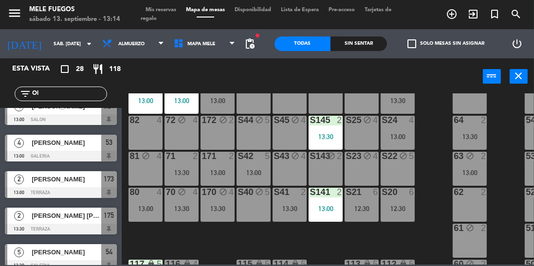
scroll to position [163, 0]
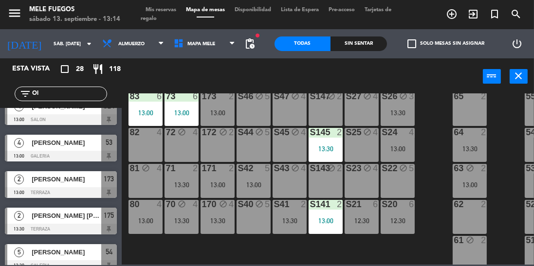
click at [221, 110] on div "13:00" at bounding box center [218, 113] width 34 height 7
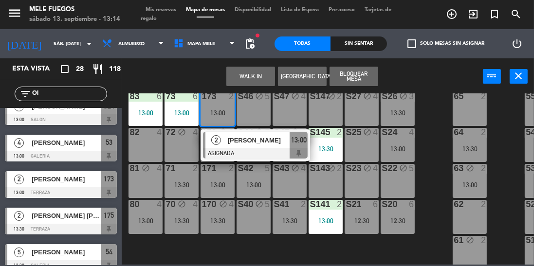
click at [259, 147] on div "[PERSON_NAME]" at bounding box center [258, 140] width 63 height 16
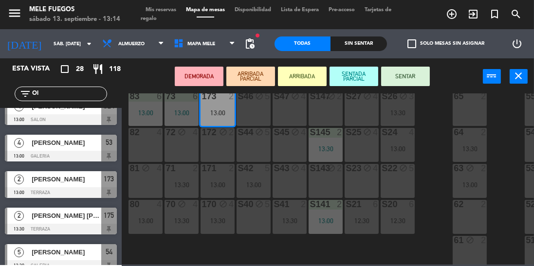
click at [414, 72] on button "SENTAR" at bounding box center [405, 76] width 49 height 19
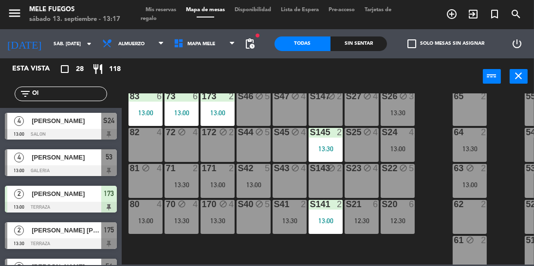
click at [403, 143] on div "S24 4 13:00" at bounding box center [398, 145] width 34 height 34
click at [436, 119] on div "100 10 12:30 101 8 12:30 102 8 103 8 104 block 8 S32 block 8 S33 block 14 S34 8…" at bounding box center [330, 179] width 407 height 171
click at [402, 149] on div "13:00" at bounding box center [398, 149] width 34 height 7
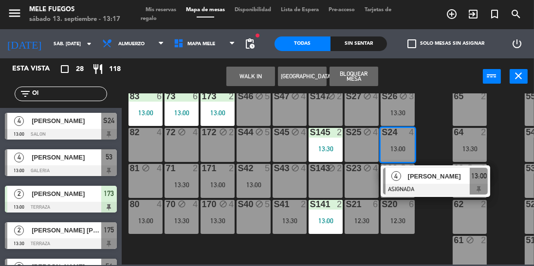
click at [434, 148] on div "100 10 12:30 101 8 12:30 102 8 103 8 104 block 8 S32 block 8 S33 block 14 S34 8…" at bounding box center [330, 179] width 407 height 171
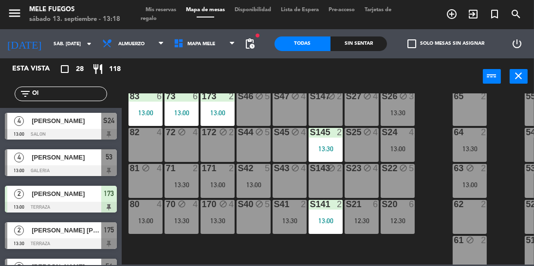
click at [156, 224] on div "80 4 13:00" at bounding box center [146, 217] width 34 height 34
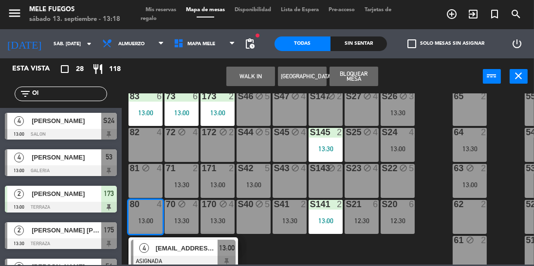
click at [431, 174] on div "100 10 12:30 101 8 12:30 102 8 103 8 104 block 8 S32 block 8 S33 block 14 S34 8…" at bounding box center [330, 179] width 407 height 171
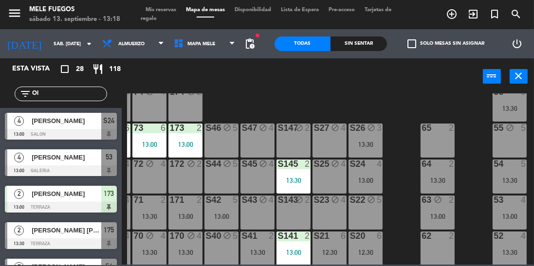
scroll to position [127, 32]
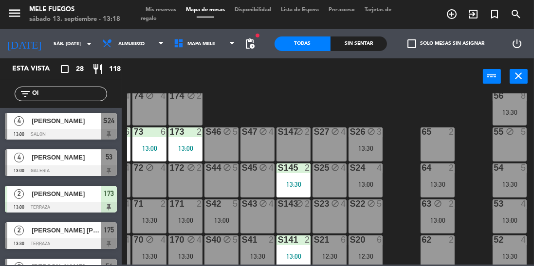
click at [365, 185] on div "13:00" at bounding box center [366, 184] width 34 height 7
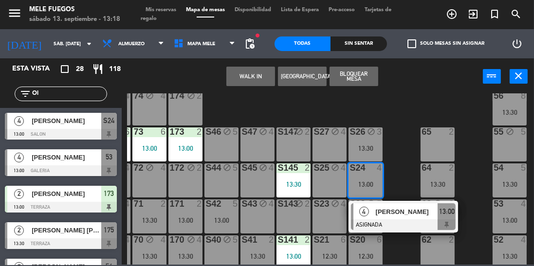
click at [413, 170] on div "64" at bounding box center [421, 168] width 16 height 9
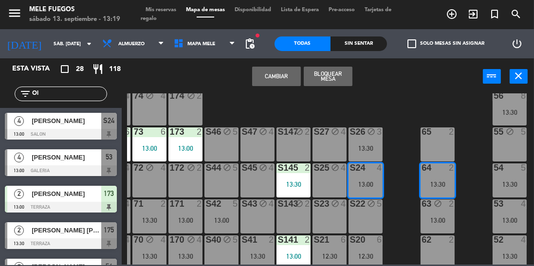
click at [400, 182] on div "100 10 12:30 101 8 12:30 102 8 103 8 104 block 8 S32 block 8 S33 block 14 S34 8…" at bounding box center [330, 179] width 407 height 171
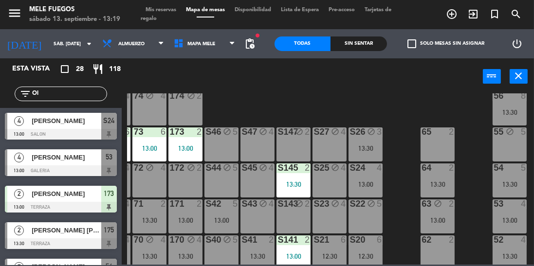
click at [367, 140] on div "S26 block 3 13:30" at bounding box center [366, 145] width 34 height 34
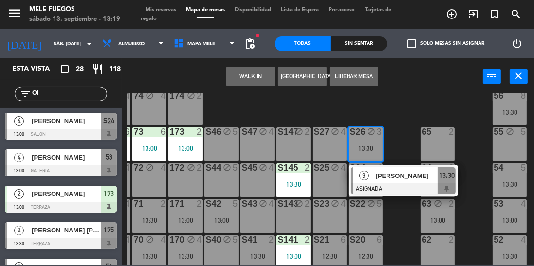
click at [404, 139] on div "100 10 12:30 101 8 12:30 102 8 103 8 104 block 8 S32 block 8 S33 block 14 S34 8…" at bounding box center [330, 179] width 407 height 171
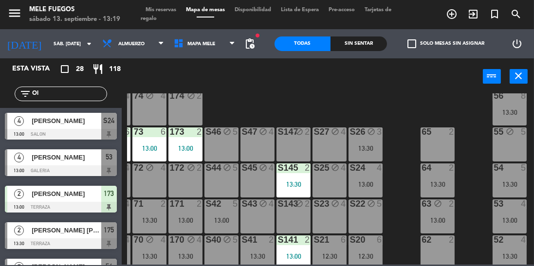
click at [374, 175] on div "S24 4 13:00" at bounding box center [366, 181] width 34 height 34
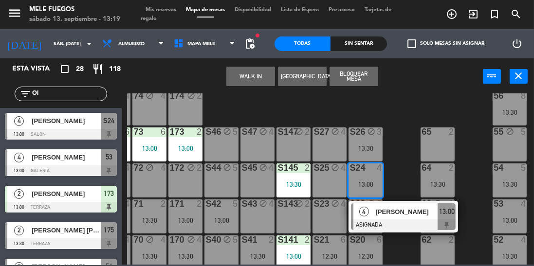
click at [396, 155] on div "100 10 12:30 101 8 12:30 102 8 103 8 104 block 8 S32 block 8 S33 block 14 S34 8…" at bounding box center [330, 179] width 407 height 171
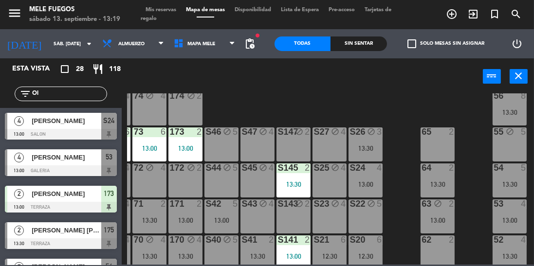
click at [363, 177] on div "S24 4 13:00" at bounding box center [366, 181] width 34 height 34
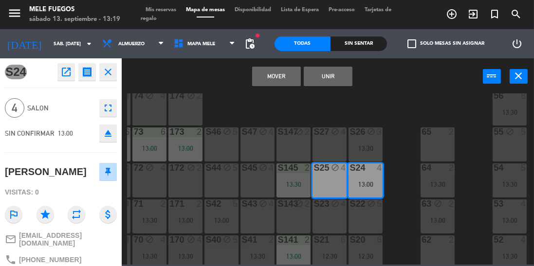
click at [209, 97] on div "2" at bounding box center [202, 96] width 16 height 9
click at [395, 104] on div "100 10 12:30 101 8 12:30 102 8 103 8 104 block 8 S32 block 8 S33 block 14 S34 8…" at bounding box center [330, 179] width 407 height 171
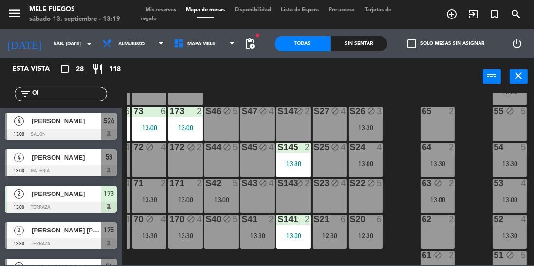
scroll to position [149, 32]
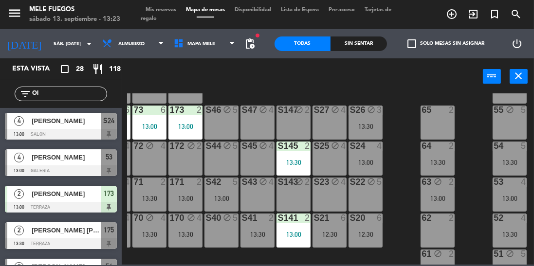
click at [402, 169] on div "100 10 12:30 101 8 12:30 102 8 103 8 104 block 8 S32 block 8 S33 block 14 S34 8…" at bounding box center [330, 179] width 407 height 171
click at [184, 231] on div "13:30" at bounding box center [186, 234] width 34 height 7
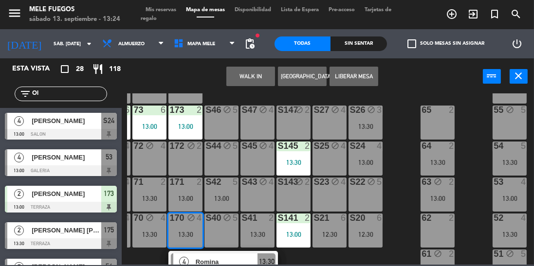
click at [414, 128] on div "100 10 12:30 101 8 12:30 102 8 103 8 104 block 8 S32 block 8 S33 block 14 S34 8…" at bounding box center [330, 179] width 407 height 171
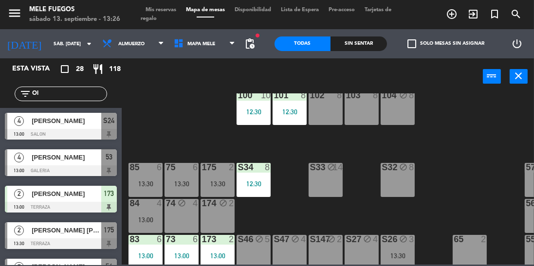
scroll to position [20, 0]
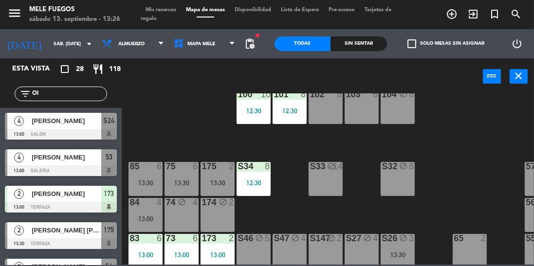
click at [144, 217] on div "13:00" at bounding box center [146, 219] width 34 height 7
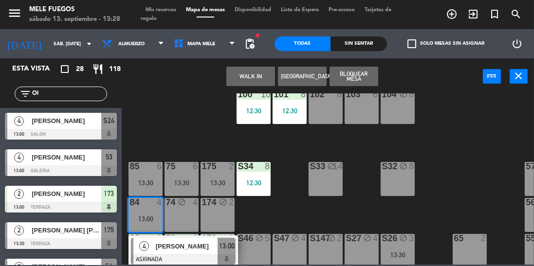
click at [180, 112] on div "100 10 12:30 101 8 12:30 102 8 103 8 104 block 8 S32 block 8 S33 block 14 S34 8…" at bounding box center [330, 179] width 407 height 171
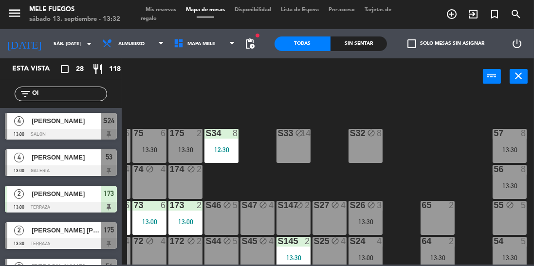
scroll to position [54, 0]
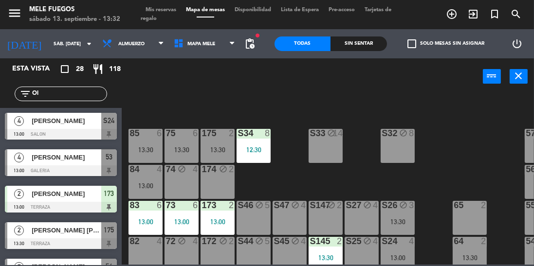
click at [149, 173] on div at bounding box center [146, 169] width 16 height 9
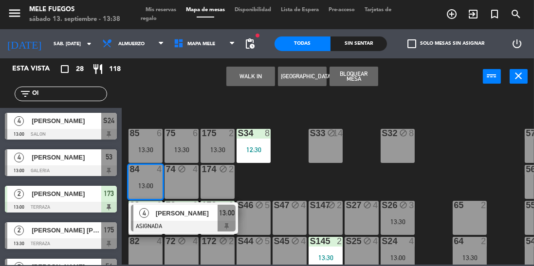
click at [437, 139] on div "100 10 12:30 101 8 12:30 102 8 103 8 104 block 8 S32 block 8 S33 block 14 S34 8…" at bounding box center [330, 179] width 407 height 171
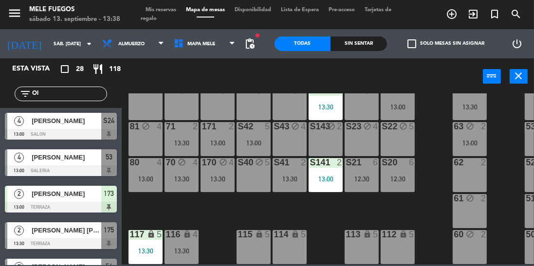
scroll to position [209, 32]
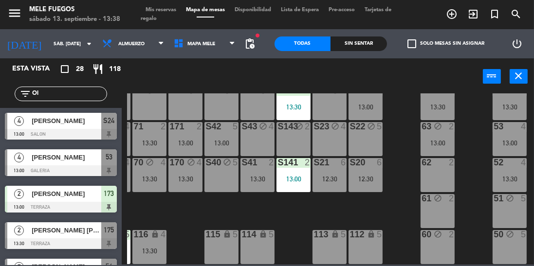
click at [511, 166] on div "52 4 13:30" at bounding box center [510, 175] width 34 height 34
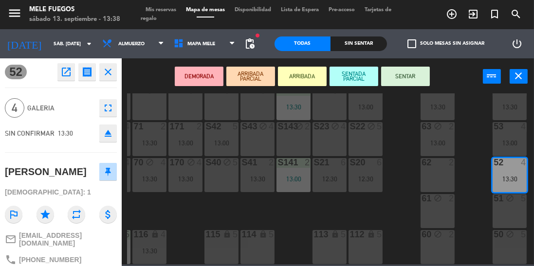
click at [394, 75] on button "SENTAR" at bounding box center [405, 76] width 49 height 19
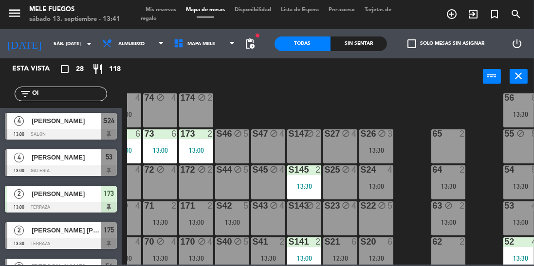
scroll to position [125, 20]
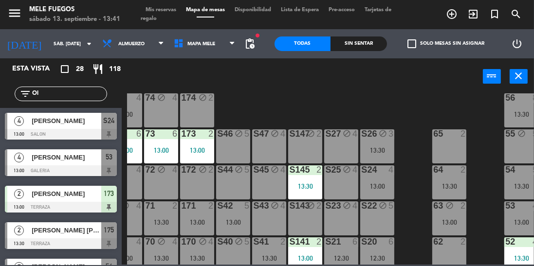
click at [186, 220] on div "13:00" at bounding box center [197, 222] width 34 height 7
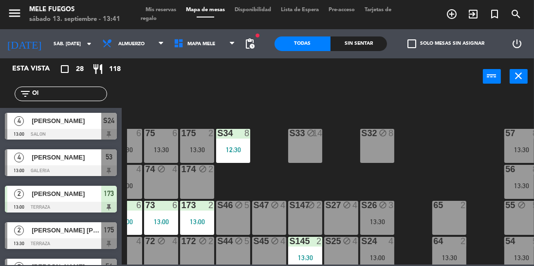
scroll to position [54, 0]
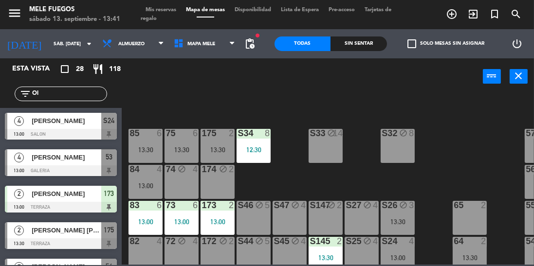
click at [140, 193] on div "84 4 13:00" at bounding box center [146, 182] width 34 height 34
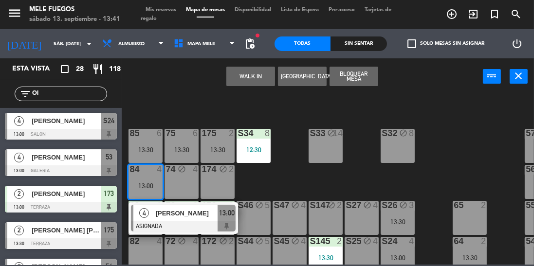
click at [281, 160] on div "100 10 12:30 101 8 12:30 102 8 103 8 104 block 8 S32 block 8 S33 block 14 S34 8…" at bounding box center [330, 179] width 407 height 171
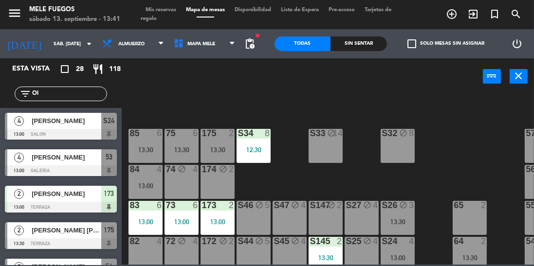
click at [188, 149] on div "13:30" at bounding box center [182, 150] width 34 height 7
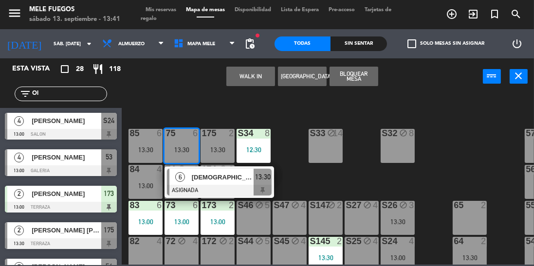
click at [219, 185] on div "[DEMOGRAPHIC_DATA][PERSON_NAME]" at bounding box center [222, 177] width 63 height 16
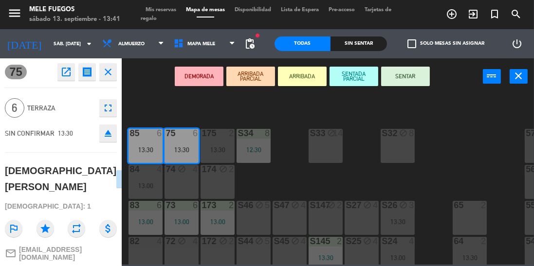
click at [419, 67] on button "SENTAR" at bounding box center [405, 76] width 49 height 19
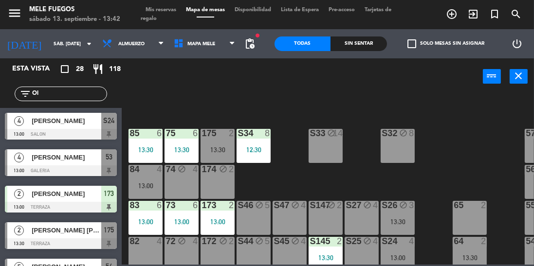
click at [322, 179] on div "100 10 12:30 101 8 12:30 102 8 103 8 104 block 8 S32 block 8 S33 block 14 S34 8…" at bounding box center [330, 179] width 407 height 171
click at [223, 157] on div "175 2 13:30" at bounding box center [218, 146] width 34 height 34
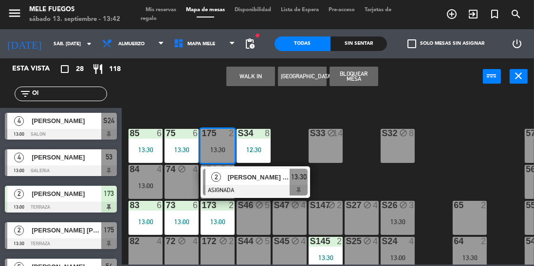
click at [269, 184] on div "[PERSON_NAME] [PERSON_NAME]" at bounding box center [258, 177] width 63 height 16
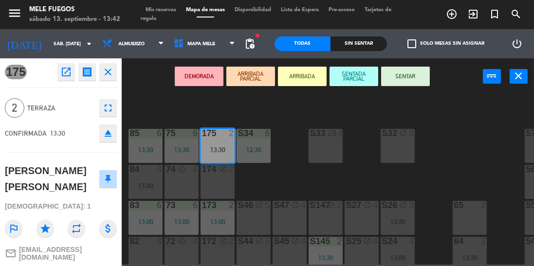
click at [406, 70] on button "SENTAR" at bounding box center [405, 76] width 49 height 19
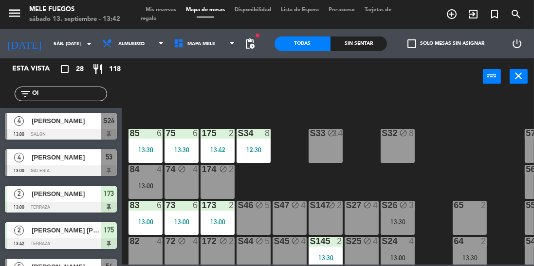
scroll to position [54, 32]
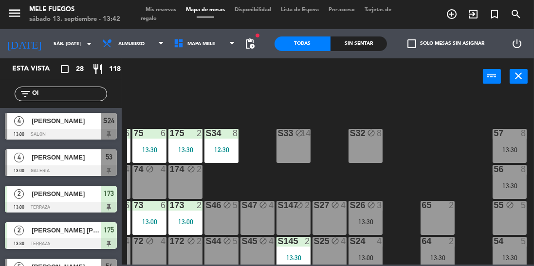
click at [431, 127] on div "100 10 12:30 101 8 12:30 102 8 103 8 104 block 8 S32 block 8 S33 block 14 S34 8…" at bounding box center [330, 179] width 407 height 171
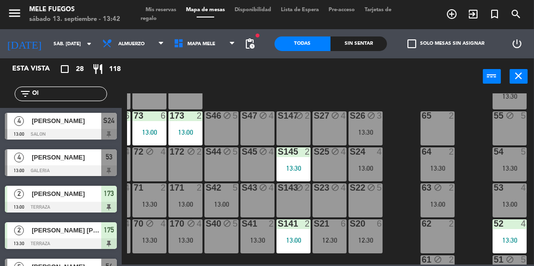
scroll to position [145, 32]
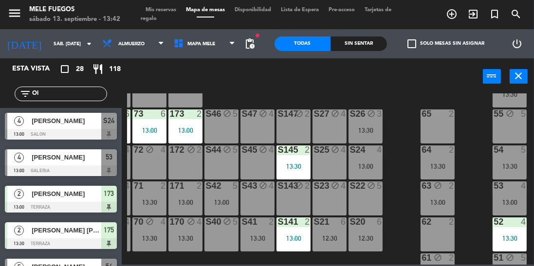
click at [449, 160] on div "64 2 13:30" at bounding box center [438, 163] width 34 height 34
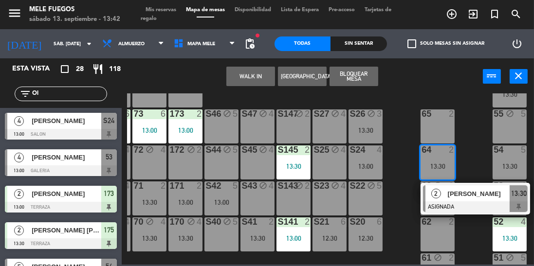
click at [474, 199] on span "[PERSON_NAME]" at bounding box center [479, 194] width 62 height 10
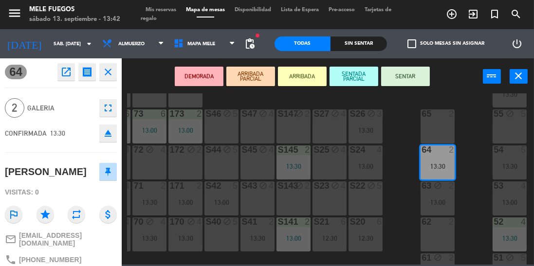
click at [410, 71] on button "SENTAR" at bounding box center [405, 76] width 49 height 19
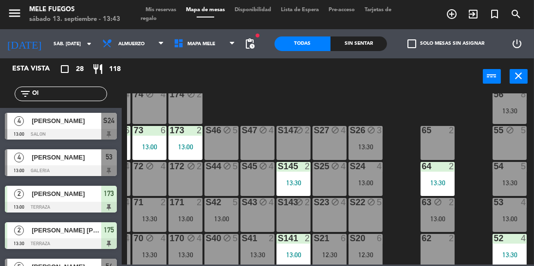
scroll to position [130, 32]
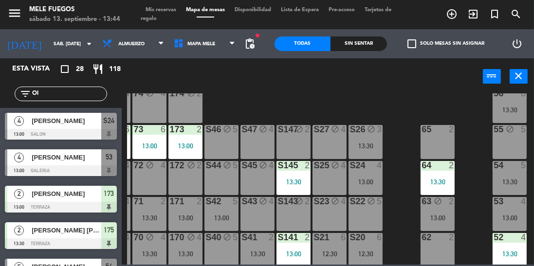
click at [407, 112] on div "100 10 12:30 101 8 12:30 102 8 103 8 104 block 8 S32 block 8 S33 block 14 S34 8…" at bounding box center [330, 179] width 407 height 171
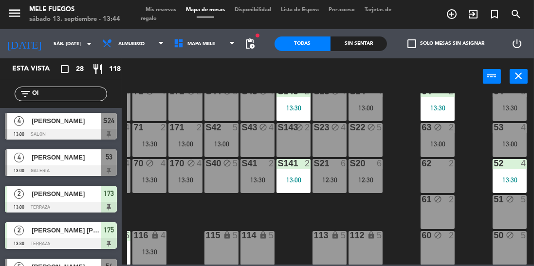
scroll to position [204, 11]
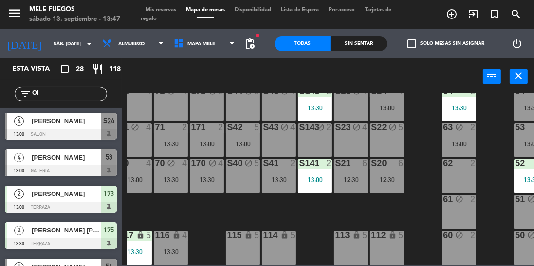
click at [426, 119] on div "100 10 12:30 101 8 12:30 102 8 103 8 104 block 8 S32 block 8 S33 block 14 S34 8…" at bounding box center [330, 179] width 407 height 171
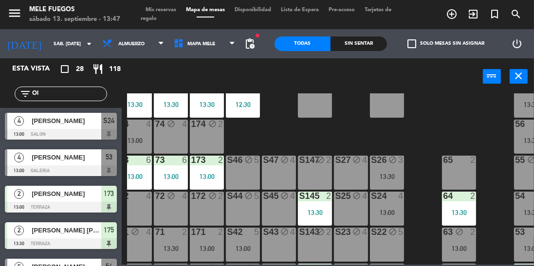
scroll to position [98, 11]
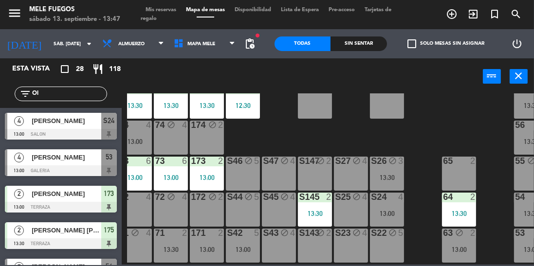
click at [268, 133] on div "100 10 12:30 101 8 12:30 102 8 103 8 104 block 8 S32 block 8 S33 block 14 S34 8…" at bounding box center [330, 179] width 407 height 171
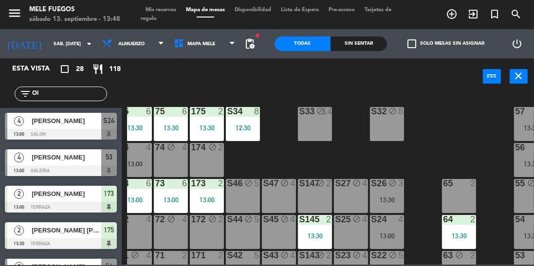
scroll to position [75, 11]
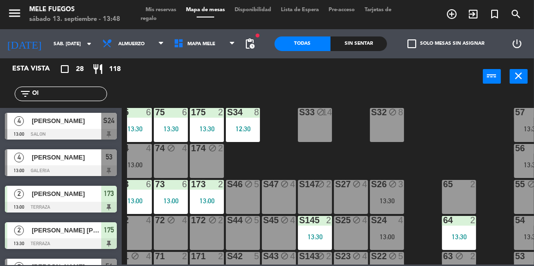
click at [247, 57] on div "fiber_manual_record pending_actions" at bounding box center [250, 43] width 19 height 29
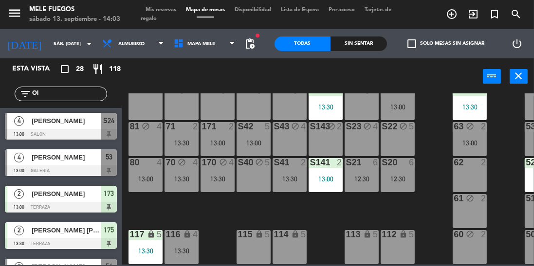
click at [186, 176] on div "13:30" at bounding box center [182, 179] width 34 height 7
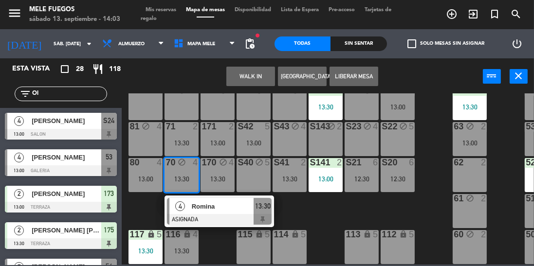
click at [227, 206] on span "Romina" at bounding box center [223, 207] width 62 height 10
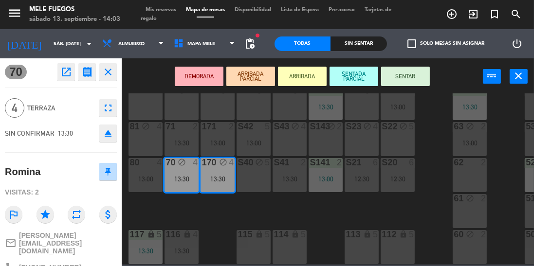
click at [419, 81] on button "SENTAR" at bounding box center [405, 76] width 49 height 19
